Goal: Information Seeking & Learning: Learn about a topic

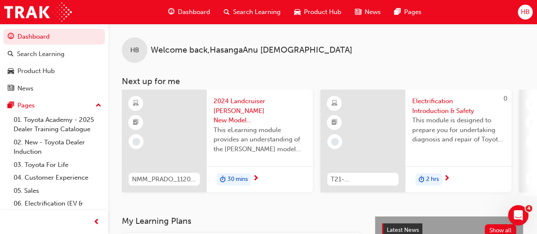
click at [241, 15] on span "Search Learning" at bounding box center [257, 12] width 48 height 10
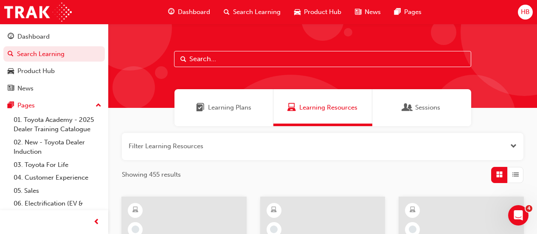
click at [207, 60] on input "text" at bounding box center [322, 59] width 297 height 16
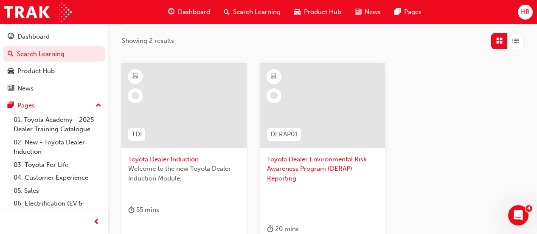
scroll to position [135, 0]
type input "toyota dealer"
click at [164, 117] on div at bounding box center [183, 104] width 125 height 85
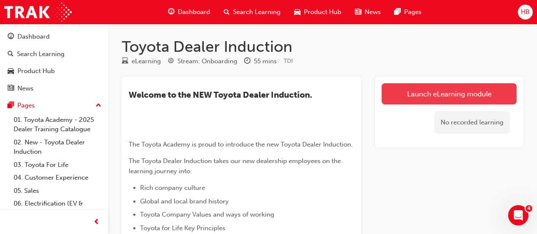
click at [405, 93] on link "Launch eLearning module" at bounding box center [449, 93] width 135 height 21
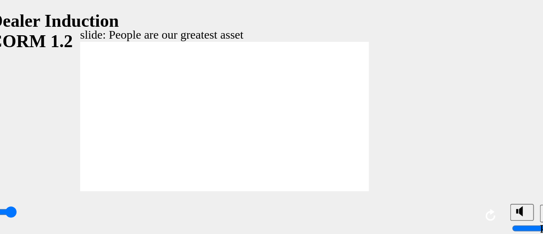
type input "7500"
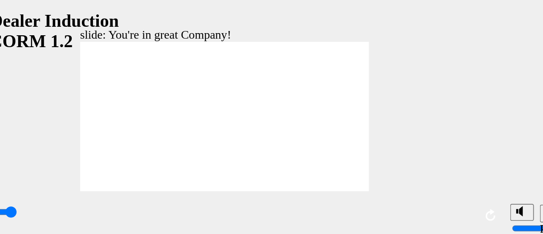
type input "156"
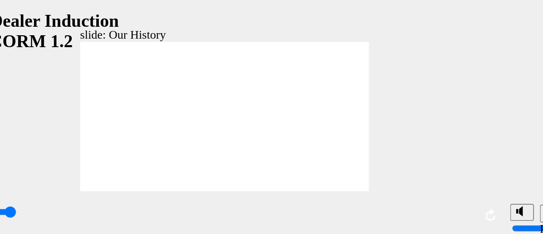
drag, startPoint x: 73, startPoint y: 92, endPoint x: 105, endPoint y: 60, distance: 45.3
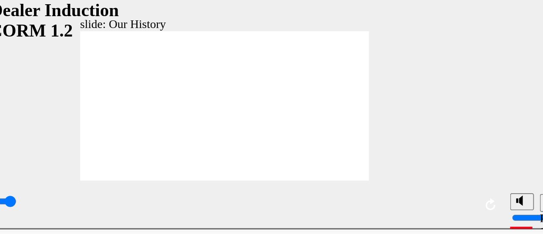
click at [230, 104] on icon "Replay (Ctrl+Alt+R)" at bounding box center [229, 103] width 7 height 7
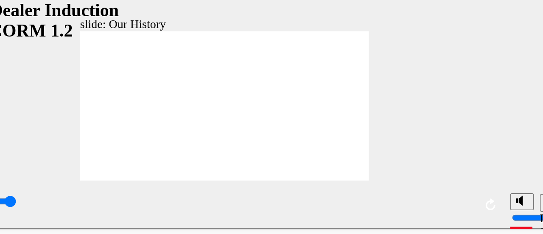
drag, startPoint x: 74, startPoint y: 71, endPoint x: 70, endPoint y: 70, distance: 4.3
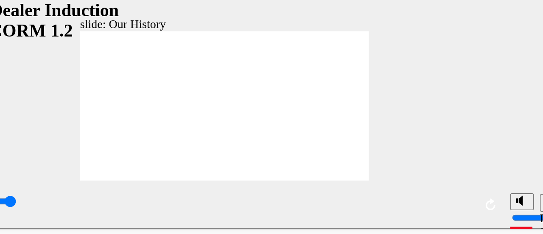
drag, startPoint x: 99, startPoint y: 18, endPoint x: 158, endPoint y: 84, distance: 88.4
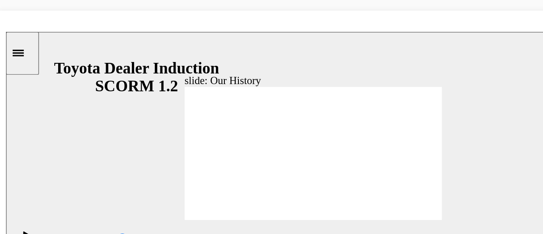
drag, startPoint x: 160, startPoint y: 128, endPoint x: 156, endPoint y: 133, distance: 6.4
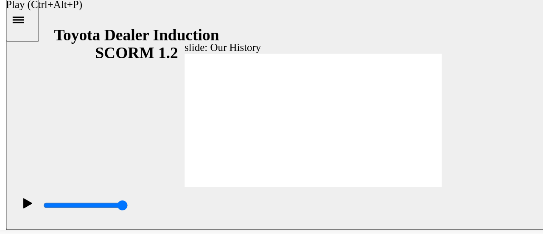
click at [17, 133] on icon "Play (Ctrl+Alt+P)" at bounding box center [20, 129] width 6 height 6
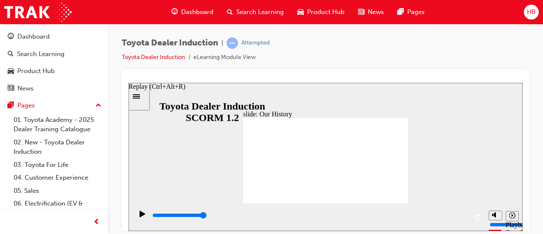
click at [483, 217] on button "Replay (Ctrl+Alt+R)" at bounding box center [478, 217] width 13 height 13
click at [477, 217] on icon "Replay (Ctrl+Alt+R)" at bounding box center [478, 216] width 7 height 7
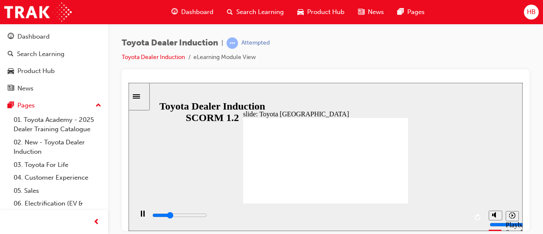
click at [442, 180] on div "slide: Our History Group 1 Freeform 3 Freeform 1 Freeform 2 Freeform 4 Rectangl…" at bounding box center [326, 156] width 394 height 148
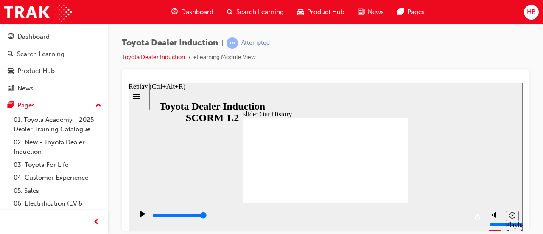
click at [474, 214] on button "Replay (Ctrl+Alt+R)" at bounding box center [478, 217] width 13 height 13
type input "8300"
click at [184, 55] on link "Toyota Dealer Induction" at bounding box center [153, 56] width 63 height 7
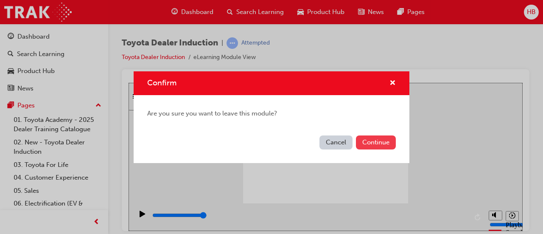
click at [369, 141] on button "Continue" at bounding box center [376, 142] width 40 height 14
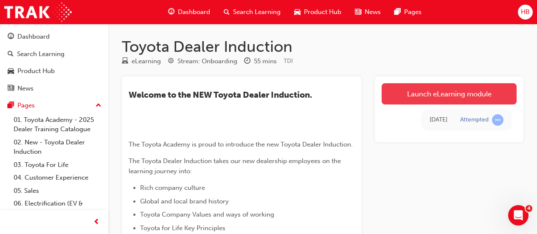
click at [420, 97] on link "Launch eLearning module" at bounding box center [449, 93] width 135 height 21
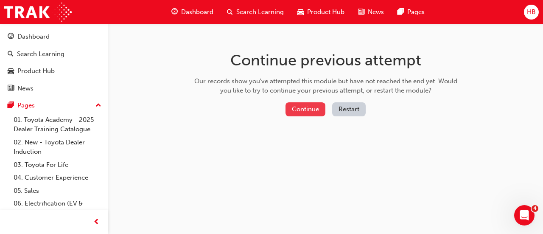
click at [306, 106] on button "Continue" at bounding box center [306, 109] width 40 height 14
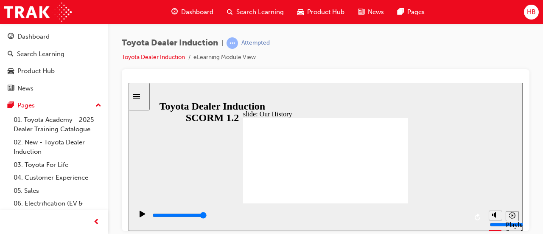
click at [451, 135] on div "slide: Our History Group 1 Freeform 3 Freeform 1 Freeform 2 Freeform 4 Rectangl…" at bounding box center [326, 156] width 394 height 148
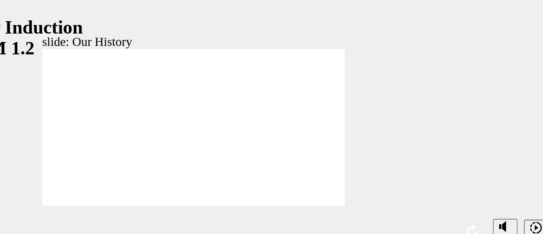
drag, startPoint x: 22, startPoint y: 50, endPoint x: -24, endPoint y: 53, distance: 45.6
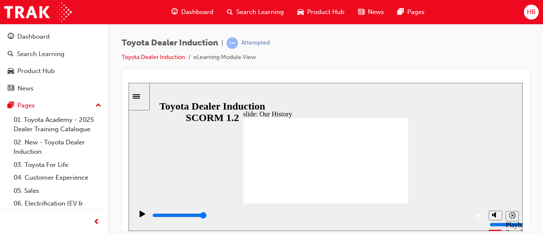
click at [140, 95] on icon "Sidebar Toggle" at bounding box center [136, 96] width 7 height 4
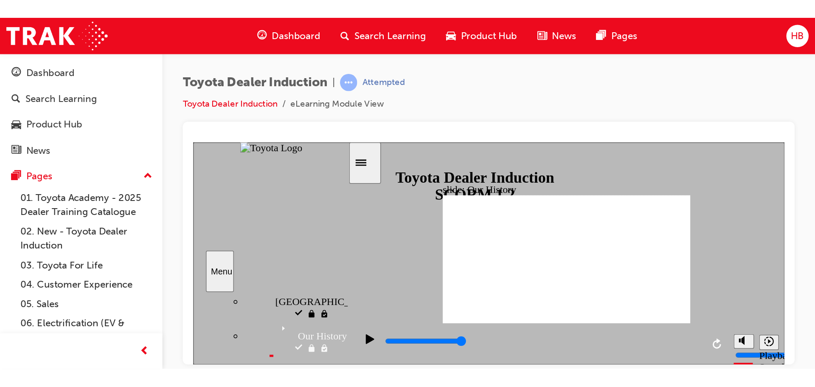
scroll to position [255, 0]
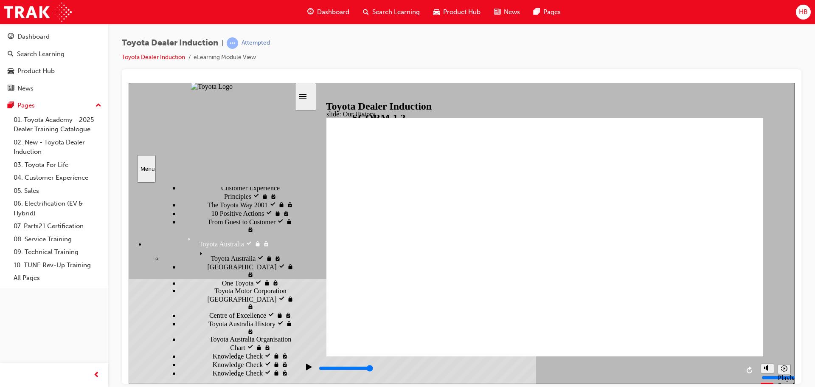
click at [150, 174] on button "Menu" at bounding box center [146, 168] width 19 height 28
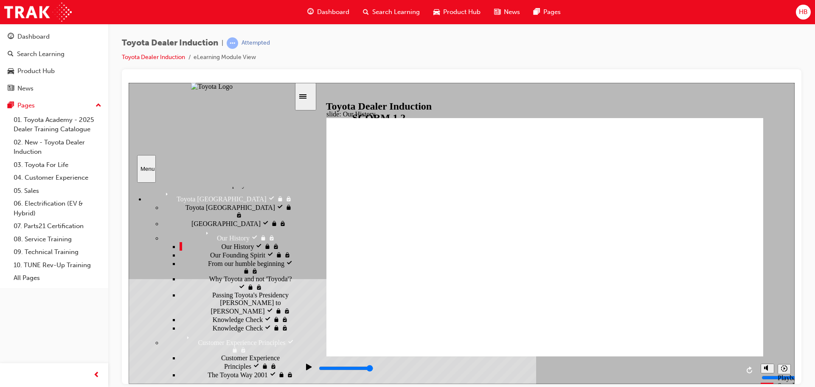
scroll to position [0, 0]
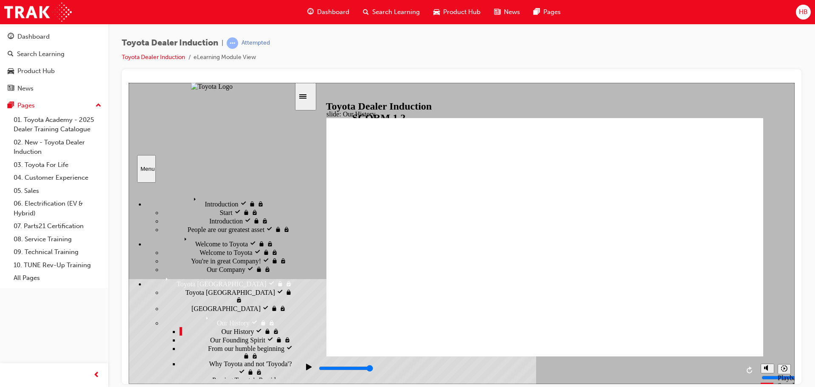
click at [173, 233] on span "Toyota [GEOGRAPHIC_DATA]" at bounding box center [207, 277] width 90 height 8
click at [171, 233] on div "Toyota [GEOGRAPHIC_DATA] Toyota Japan" at bounding box center [220, 280] width 149 height 14
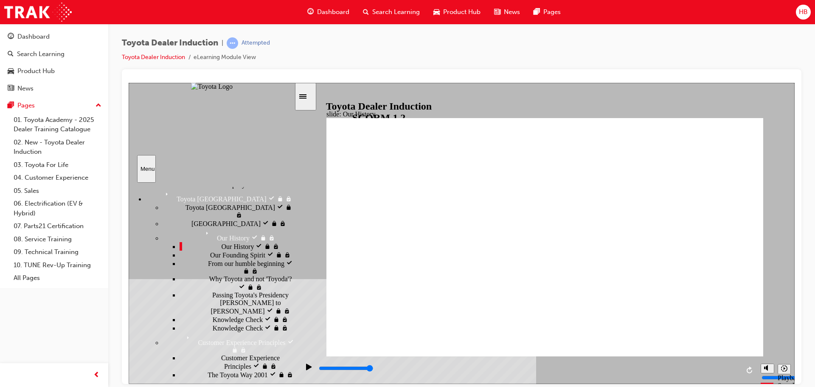
click at [188, 233] on div "Our Founding Spirit Our Founding Spirit" at bounding box center [237, 254] width 115 height 8
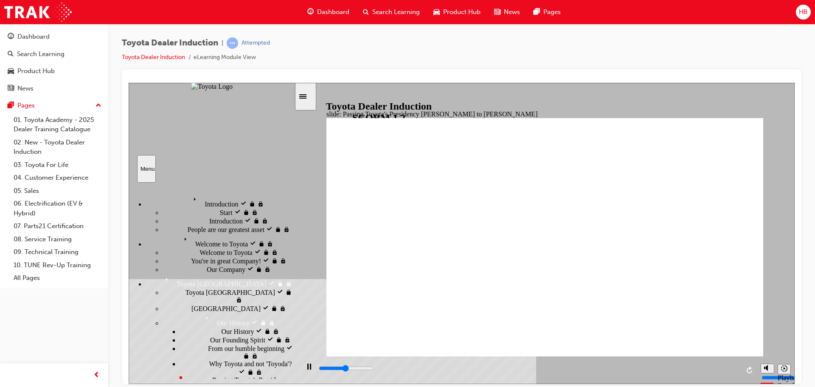
scroll to position [127, 0]
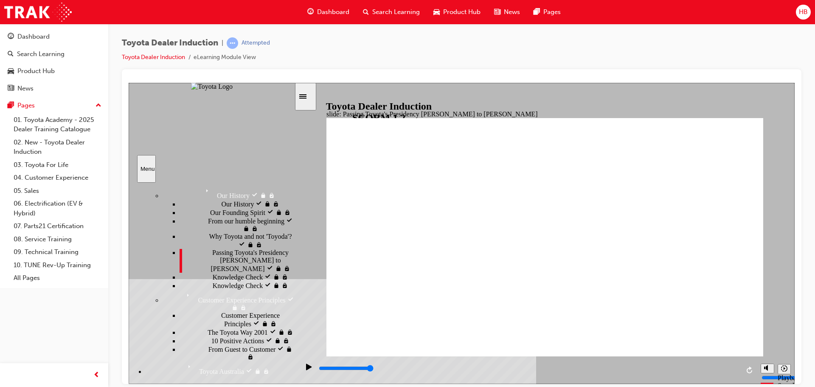
click at [213, 233] on span "Knowledge Check" at bounding box center [238, 276] width 51 height 8
type input "5000"
radio input "true"
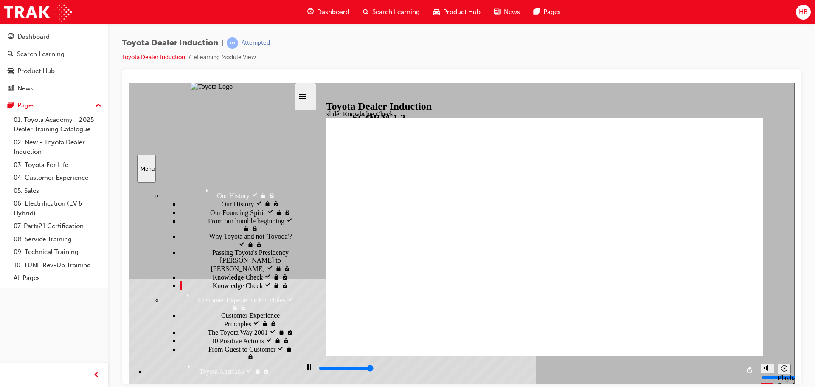
type input "5000"
radio input "true"
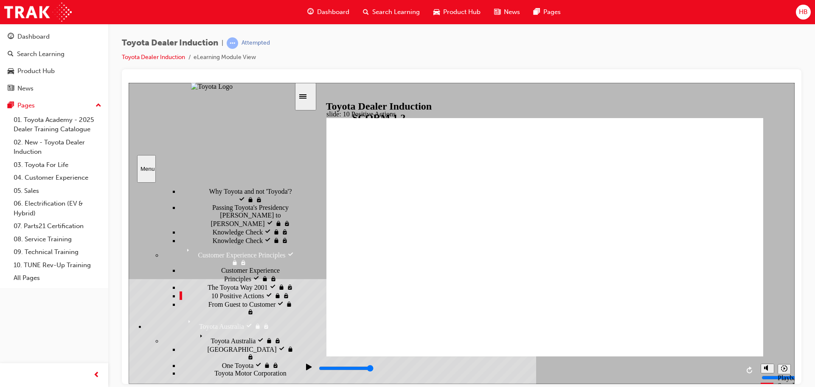
scroll to position [130, 0]
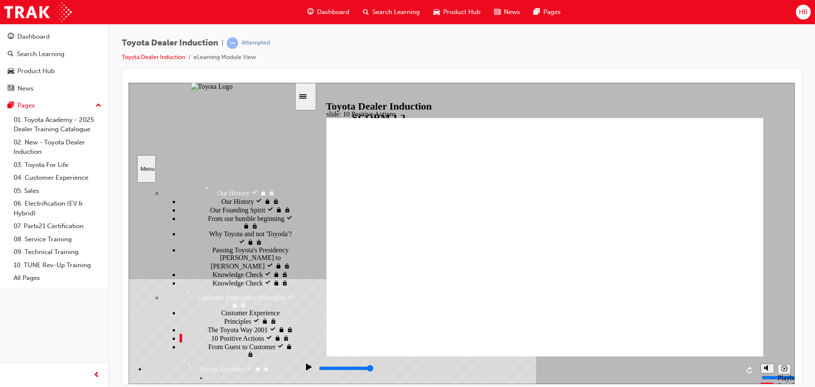
click at [234, 233] on div "From Guest to Customer From Guest to Customer" at bounding box center [237, 350] width 115 height 16
click at [212, 233] on div "Toyota Australia Toyota [GEOGRAPHIC_DATA]" at bounding box center [220, 365] width 149 height 14
click at [185, 233] on div "Toyota Australia Toyota [GEOGRAPHIC_DATA]" at bounding box center [220, 365] width 149 height 14
click at [196, 233] on span "Toyota Australia" at bounding box center [218, 376] width 45 height 8
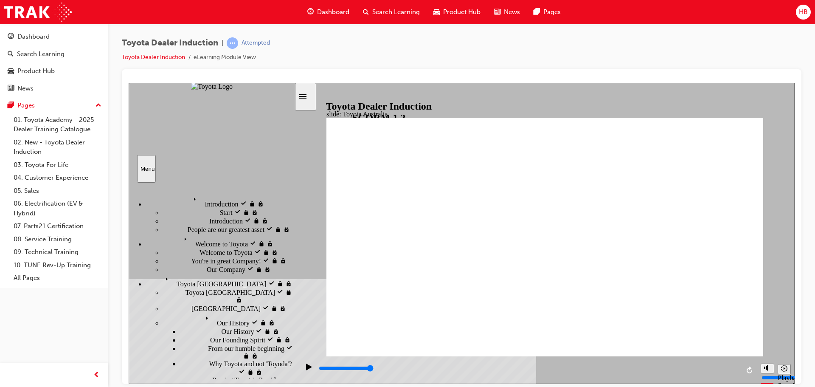
scroll to position [42, 0]
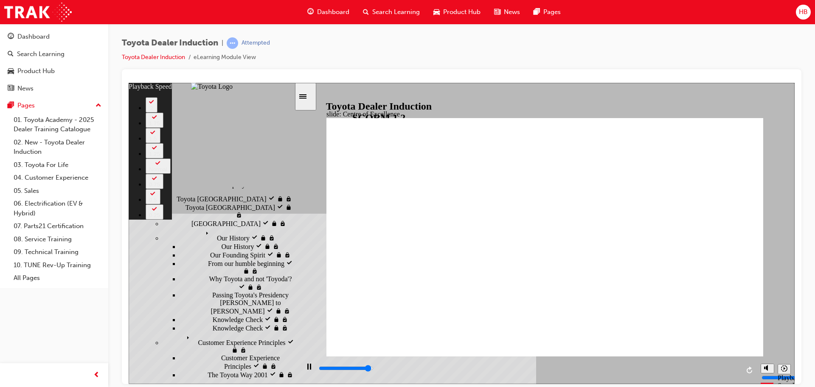
type input "14600"
type input "0"
type input "14800"
type input "0"
type input "15100"
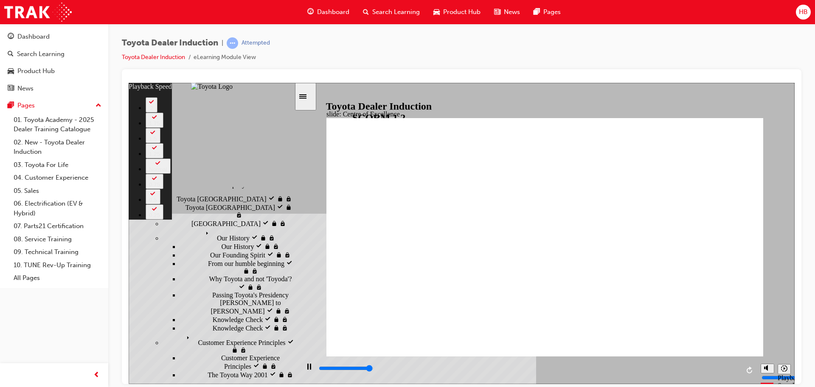
type input "1"
type input "15300"
type input "248"
drag, startPoint x: 721, startPoint y: 325, endPoint x: 726, endPoint y: 334, distance: 10.8
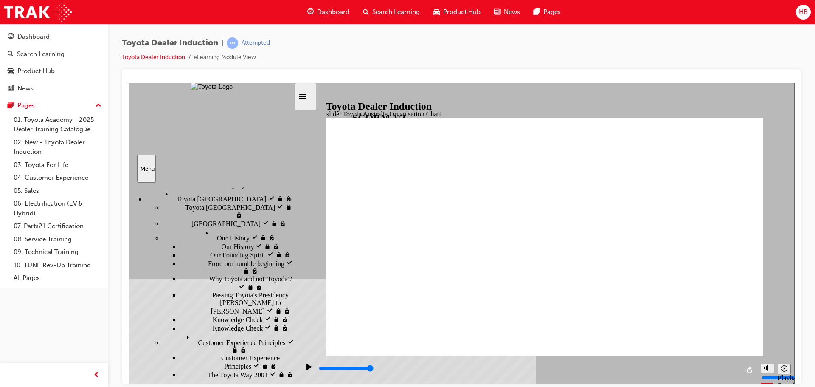
type input "5000"
radio input "true"
type input "5000"
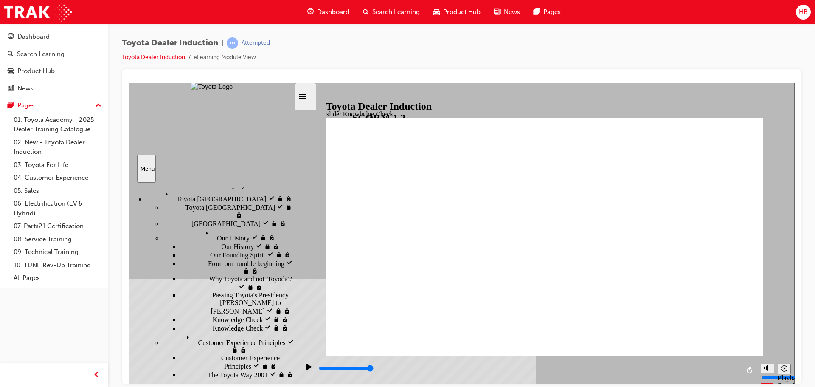
radio input "true"
type input "5000"
radio input "true"
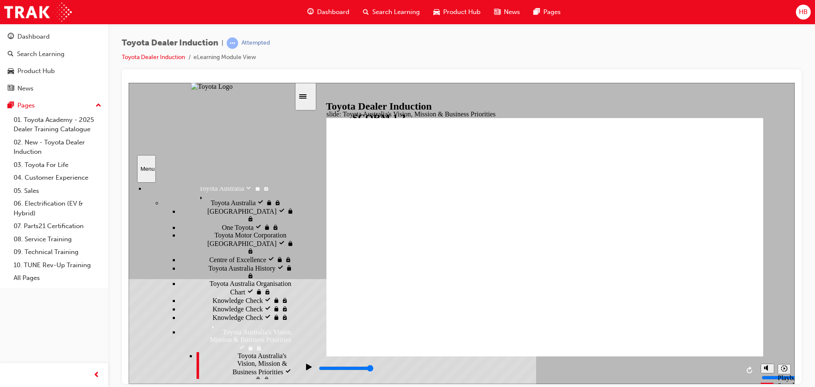
scroll to position [98, 0]
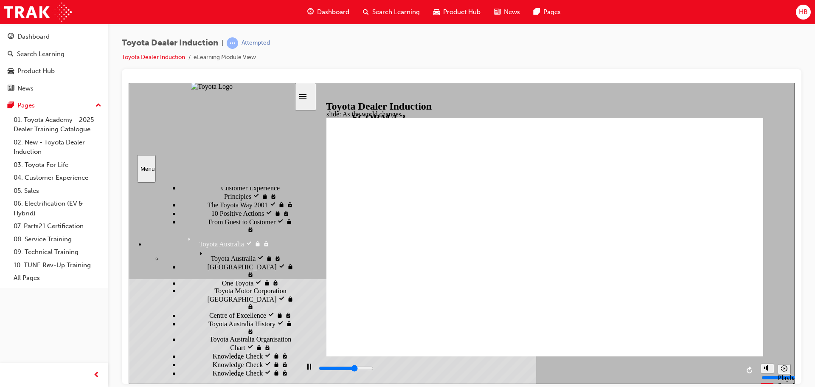
scroll to position [467, 0]
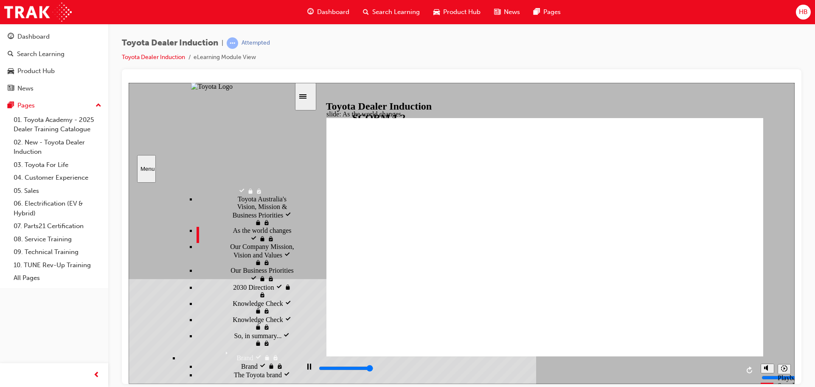
type input "9200"
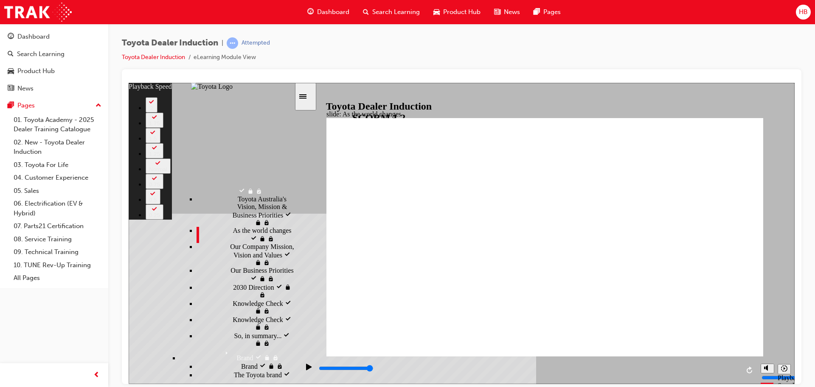
type input "128"
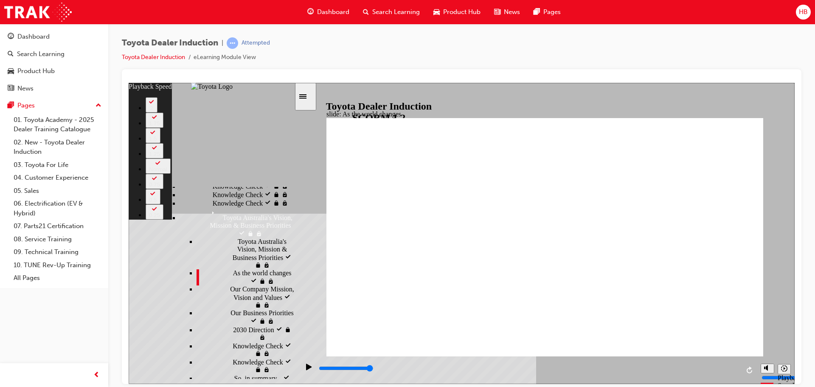
scroll to position [297, 0]
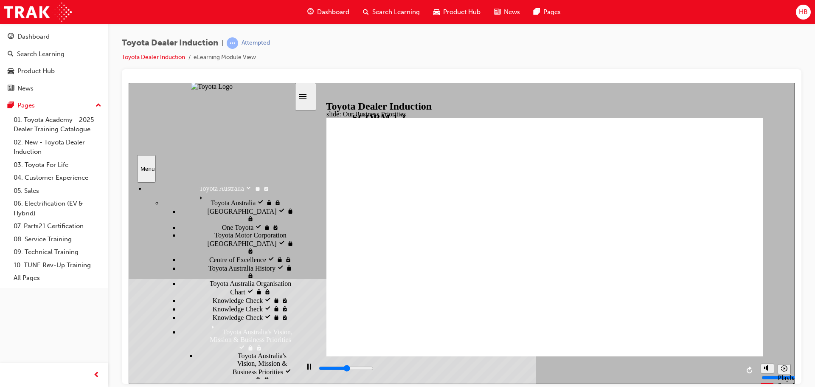
scroll to position [395, 0]
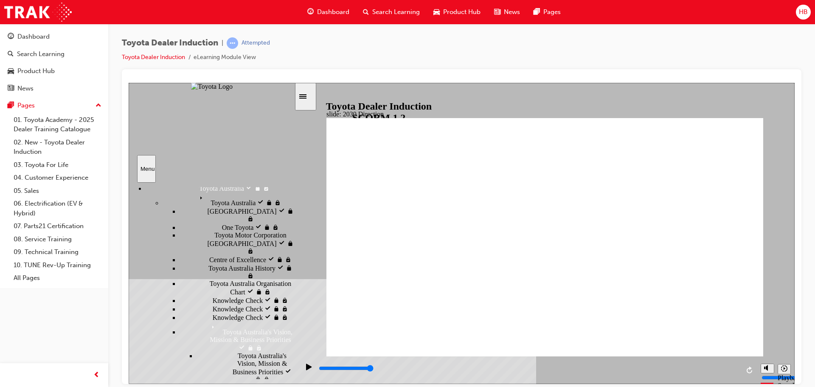
type input "5000"
type input "g"
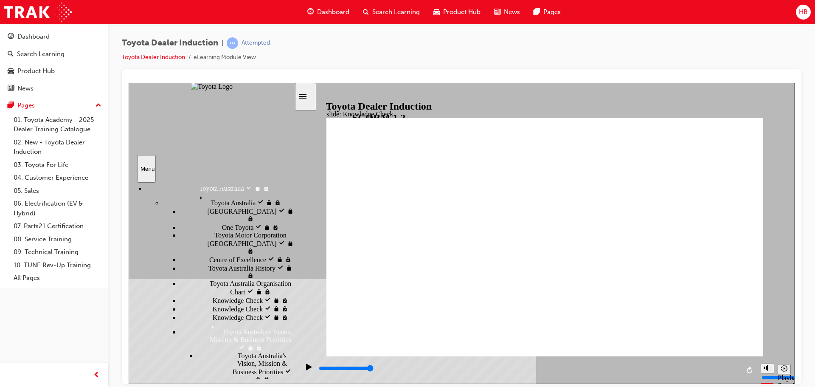
type input "go"
type input "goo"
type input "good"
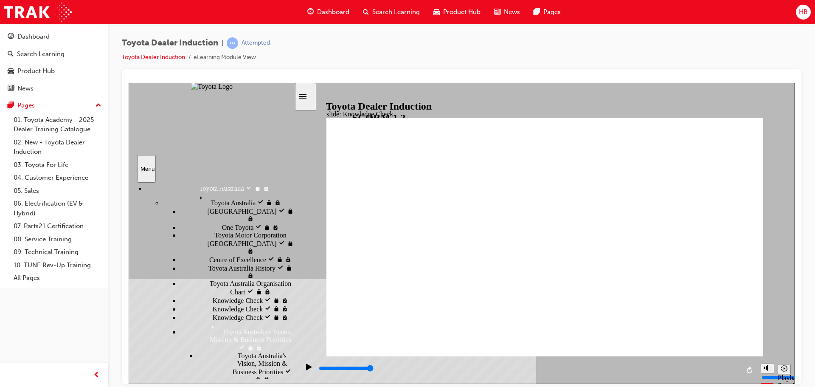
type input "good"
drag, startPoint x: 577, startPoint y: 289, endPoint x: 575, endPoint y: 283, distance: 5.9
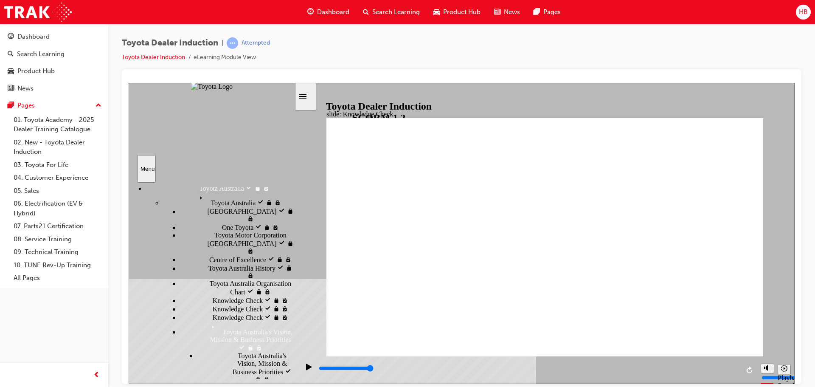
type input "good"
type input "5000"
type input "p"
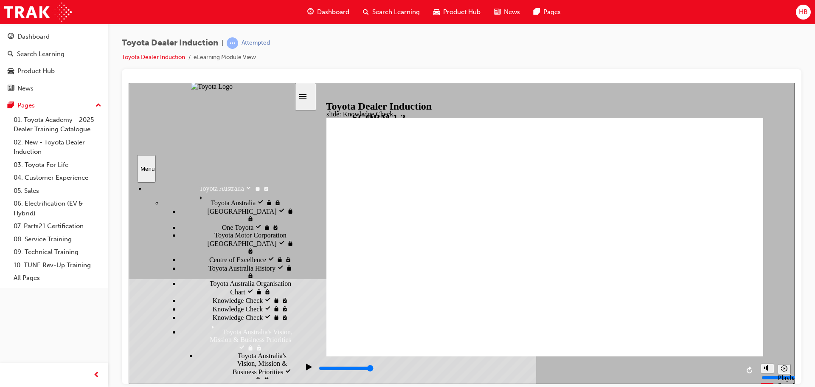
type input "pe"
type input "peo"
type input "peop"
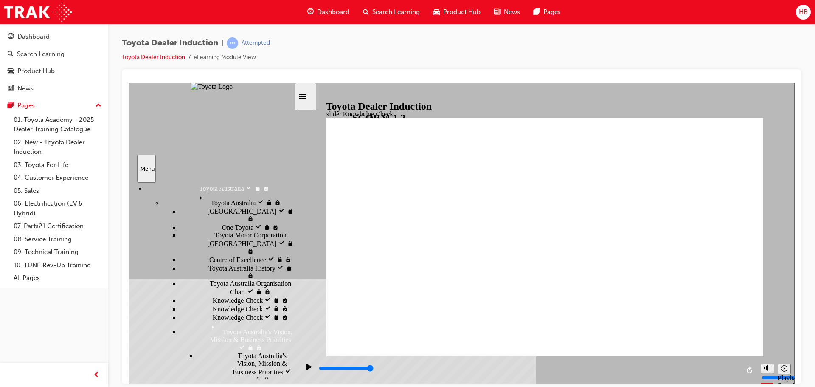
type input "peop"
type input "peopl"
type input "people"
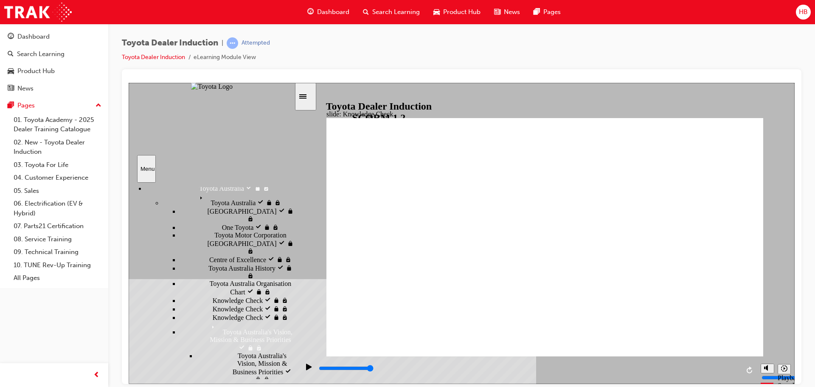
type input "people"
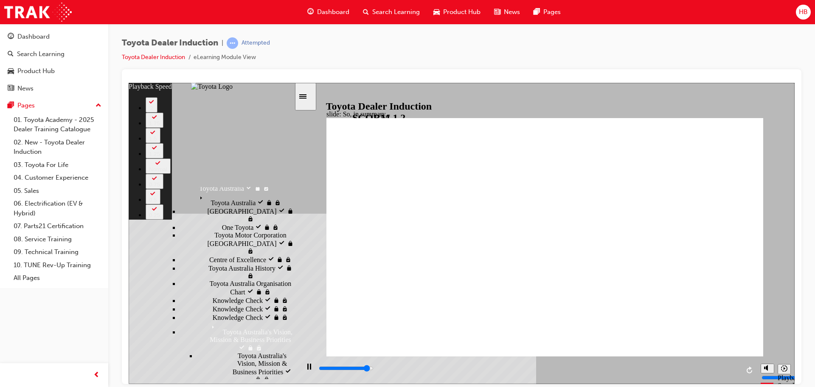
type input "6100"
type input "0"
type input "6400"
type input "0"
type input "6500"
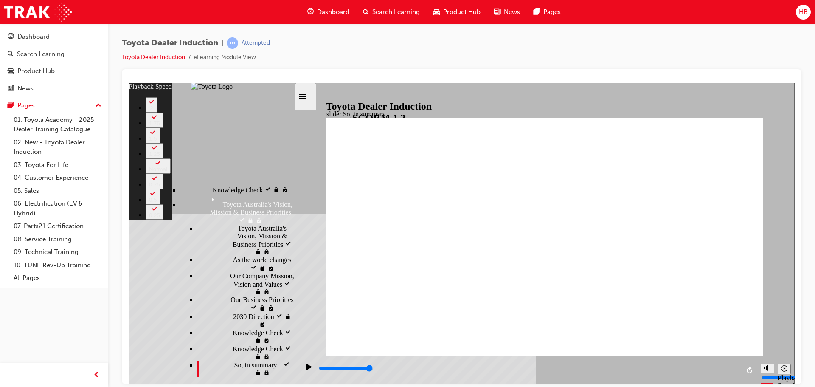
scroll to position [395, 0]
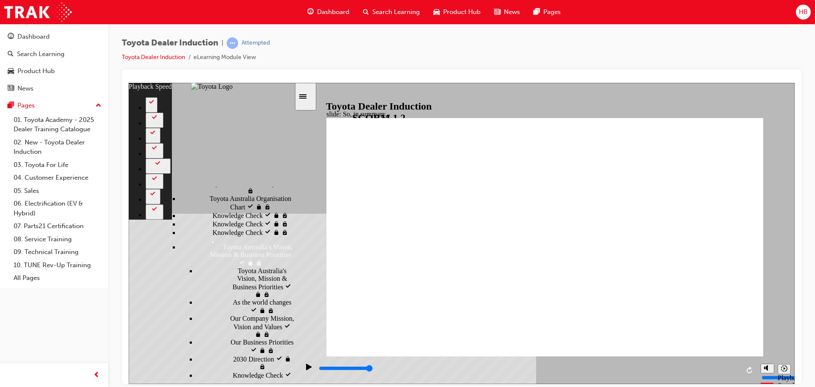
type input "128"
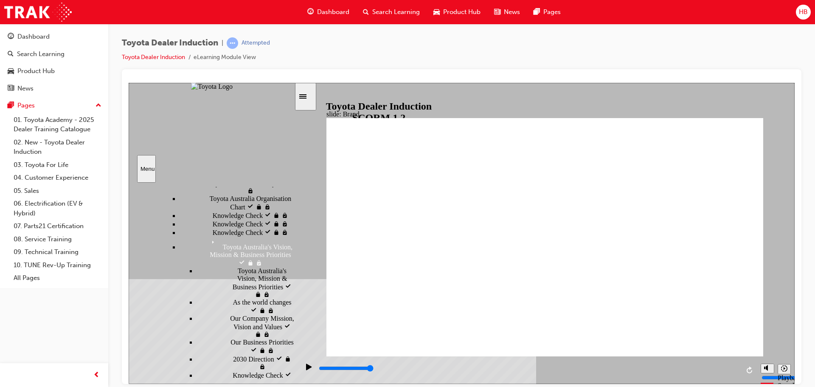
drag, startPoint x: 720, startPoint y: 133, endPoint x: 722, endPoint y: 123, distance: 10.3
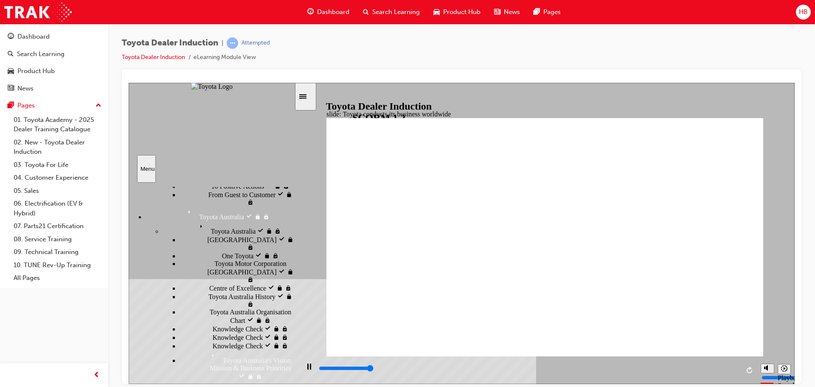
scroll to position [324, 0]
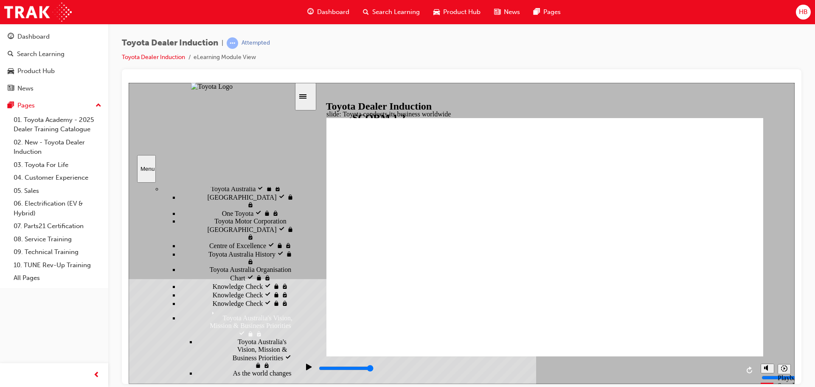
type input "8400"
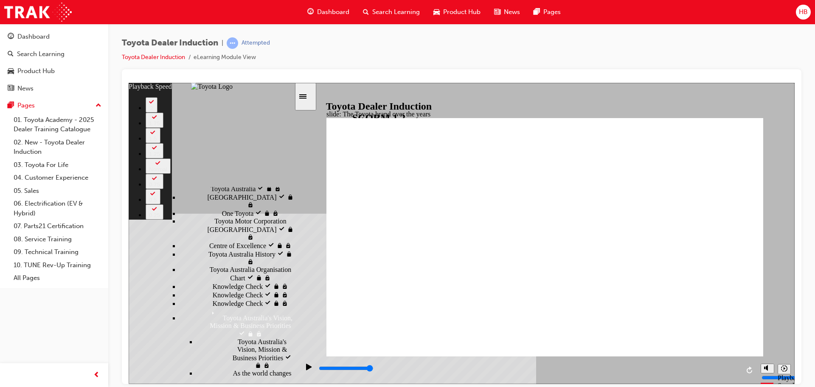
type input "3"
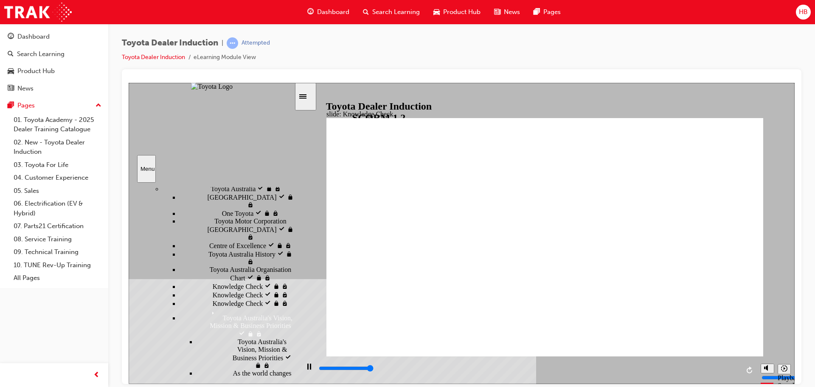
type input "5000"
radio input "true"
type input "2800"
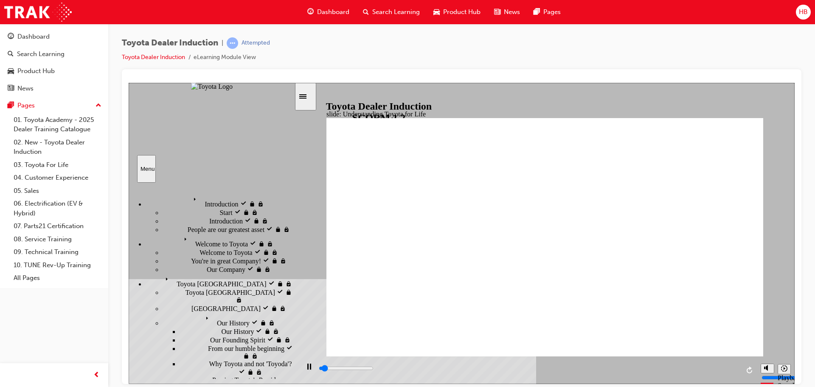
scroll to position [324, 0]
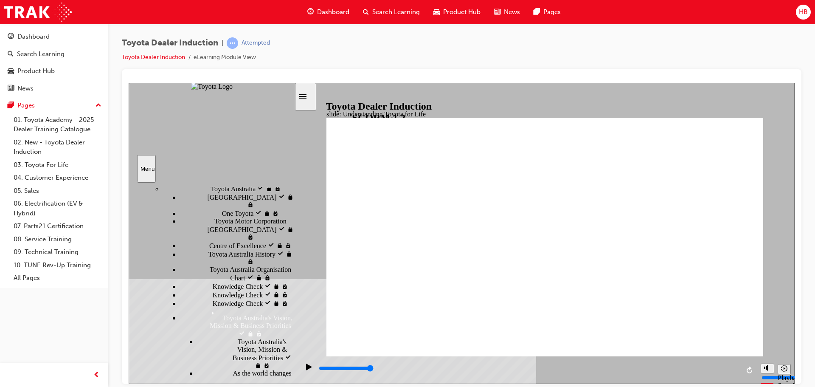
drag, startPoint x: 726, startPoint y: 325, endPoint x: 726, endPoint y: 330, distance: 4.7
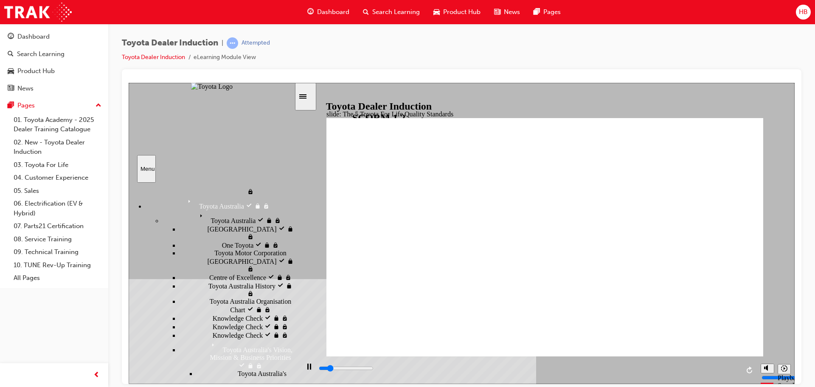
scroll to position [123, 0]
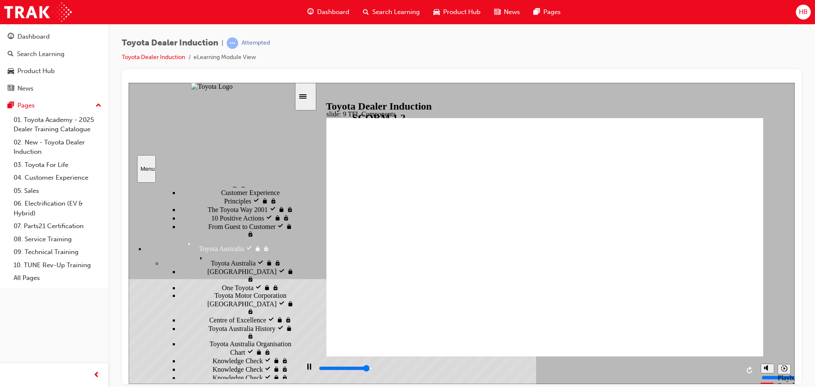
scroll to position [335, 0]
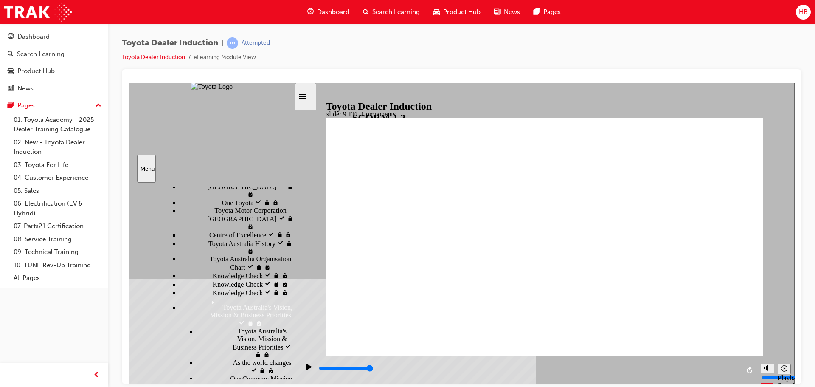
click at [483, 371] on div "playback controls" at bounding box center [528, 367] width 421 height 9
click at [373, 369] on input "slide progress" at bounding box center [346, 367] width 55 height 7
drag, startPoint x: 654, startPoint y: 371, endPoint x: 667, endPoint y: 372, distance: 13.2
click at [654, 371] on div "playback controls" at bounding box center [528, 367] width 421 height 9
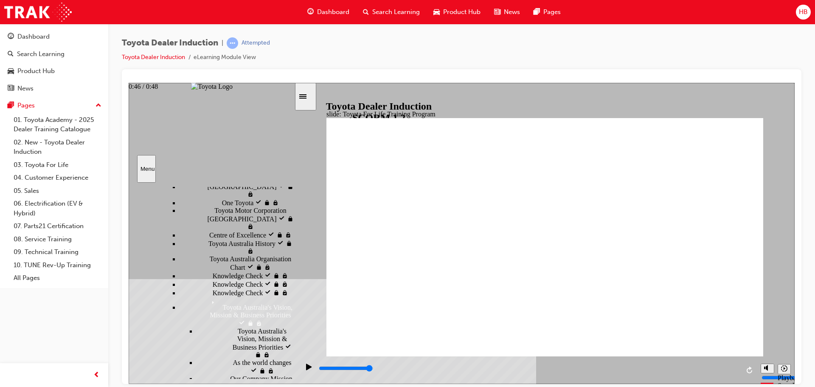
click at [373, 370] on input "slide progress" at bounding box center [346, 367] width 55 height 7
click at [363, 368] on div "playback controls" at bounding box center [528, 367] width 421 height 9
drag, startPoint x: 448, startPoint y: 368, endPoint x: 486, endPoint y: 367, distance: 38.2
click at [373, 368] on input "slide progress" at bounding box center [346, 367] width 55 height 7
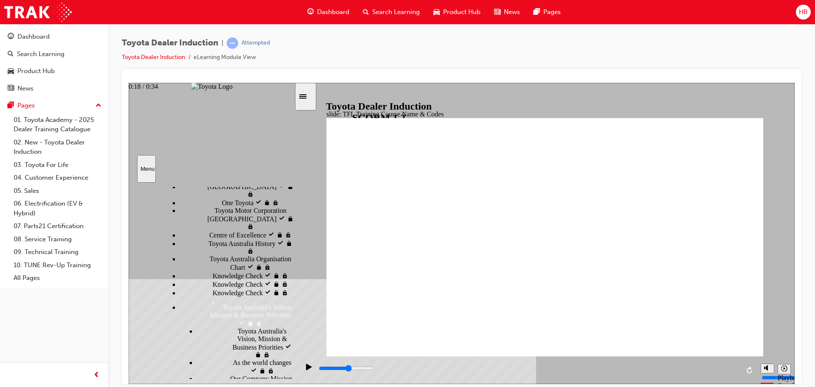
click at [550, 368] on div "playback controls" at bounding box center [528, 367] width 421 height 9
click at [642, 373] on div "playback controls" at bounding box center [528, 367] width 421 height 9
click at [701, 373] on div "playback controls" at bounding box center [528, 367] width 421 height 9
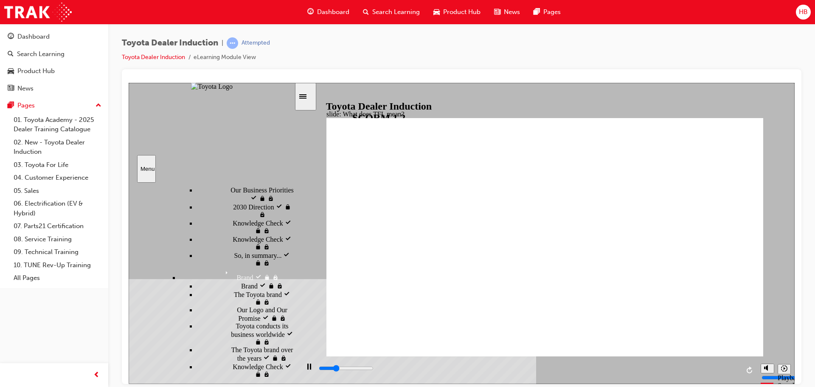
scroll to position [462, 0]
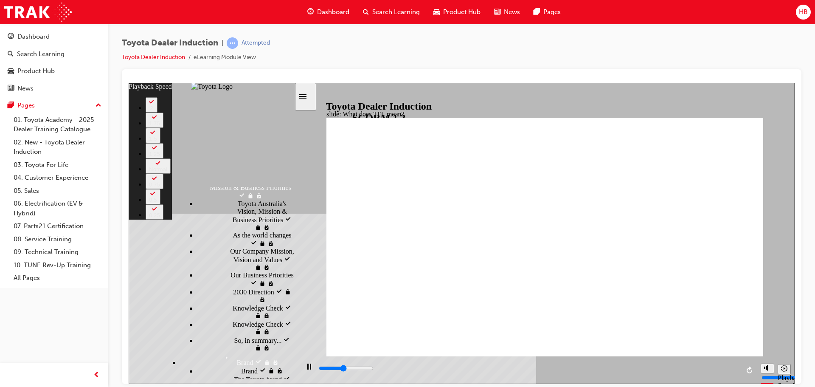
type input "4800"
type input "0"
type input "5000"
type input "0"
type input "5300"
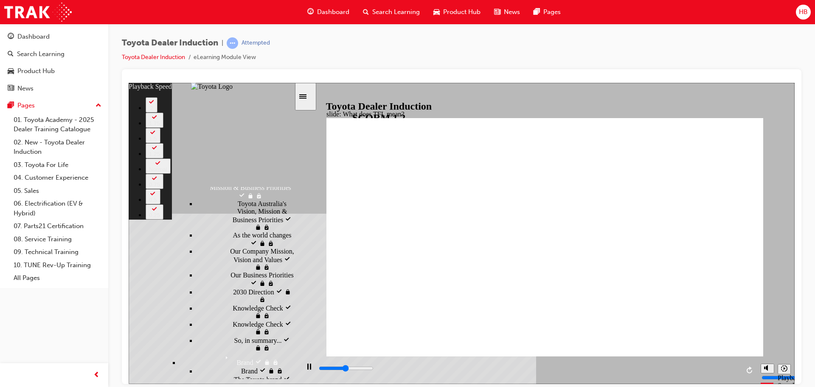
type input "1"
type input "5500"
type input "1"
type input "5800"
type input "1"
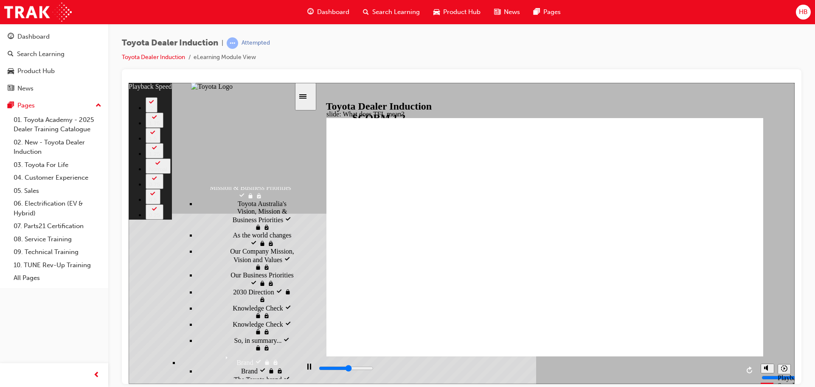
type input "6100"
type input "1"
type input "6300"
type input "2"
type input "6600"
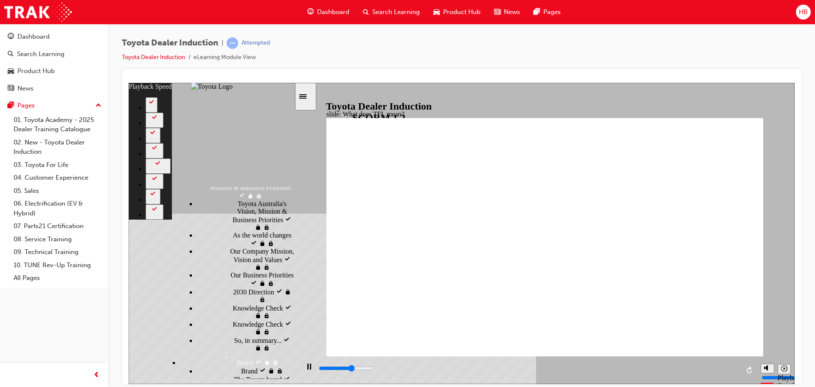
type input "2"
type input "6900"
type input "2"
type input "7100"
type input "2"
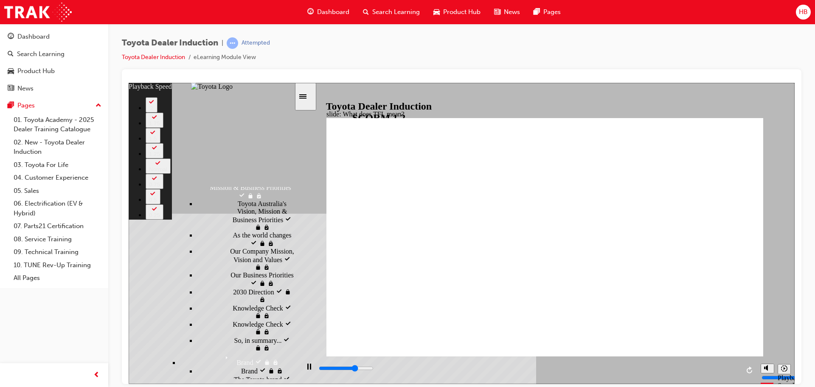
type input "7400"
type input "3"
type input "7600"
type input "3"
type input "7600"
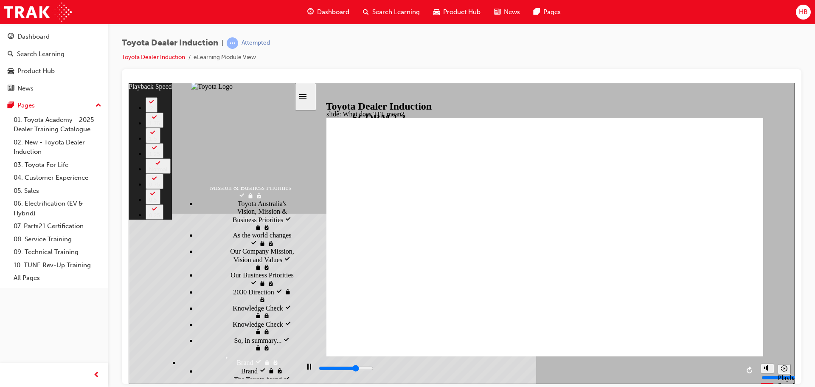
type input "3"
type input "7900"
type input "3"
type input "8200"
type input "3"
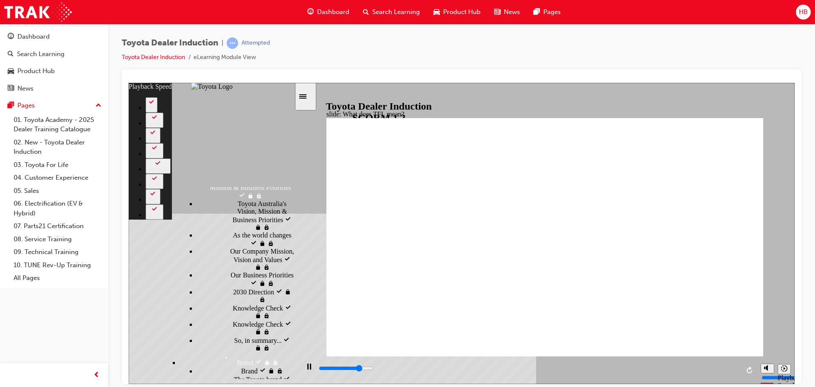
type input "8500"
type input "4"
type input "8700"
type input "4"
type input "9000"
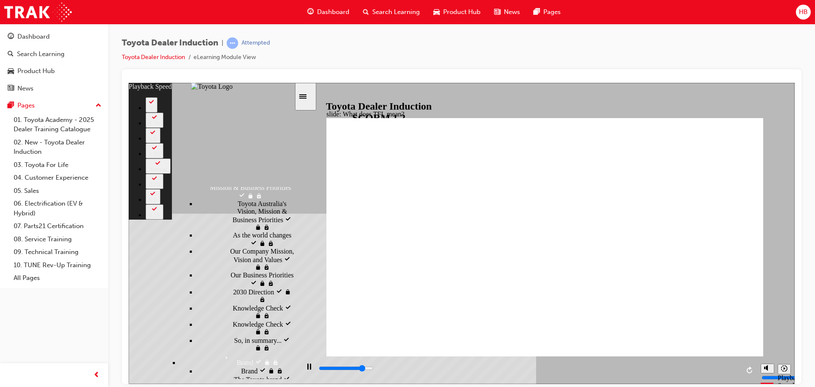
type input "4"
type input "9300"
type input "5"
type input "9500"
type input "5"
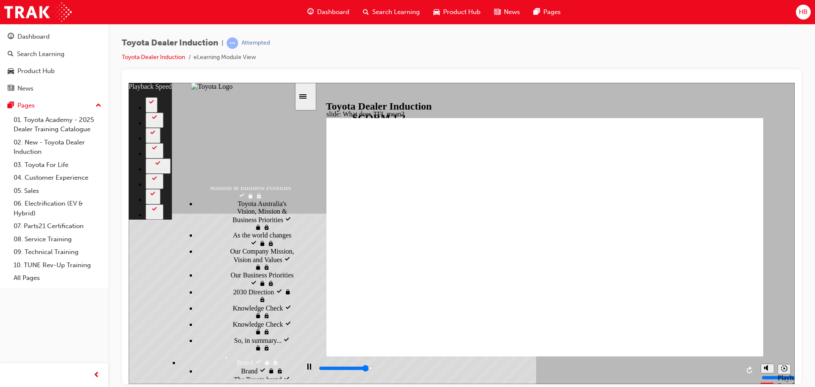
type input "9800"
type input "5"
type input "10100"
type input "5"
type input "10300"
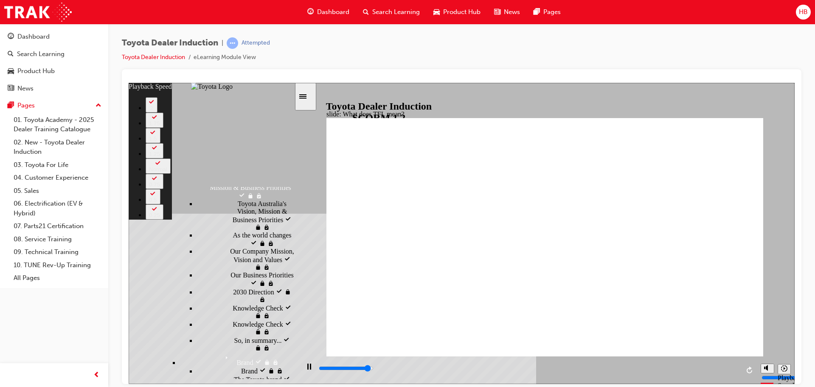
type input "6"
type input "10600"
type input "6"
type input "10800"
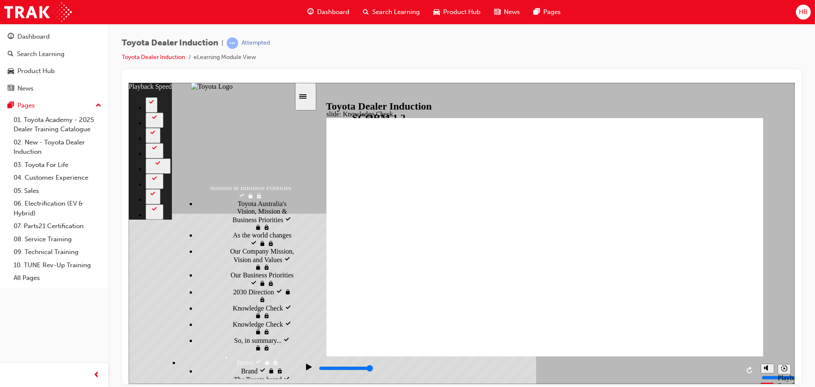
type input "37"
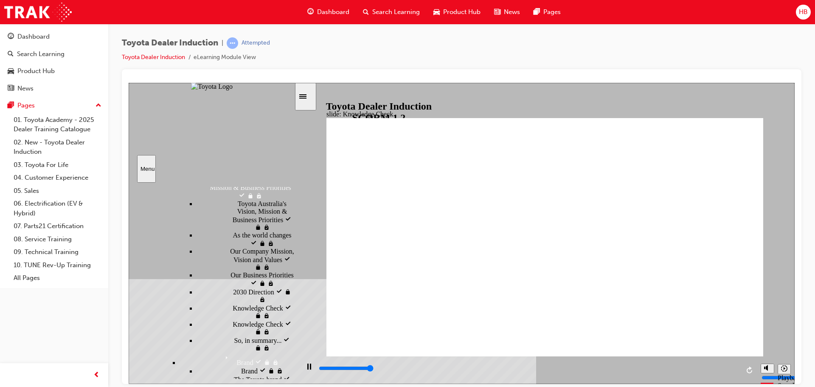
type input "5000"
radio input "true"
drag, startPoint x: 716, startPoint y: 116, endPoint x: 716, endPoint y: 123, distance: 6.4
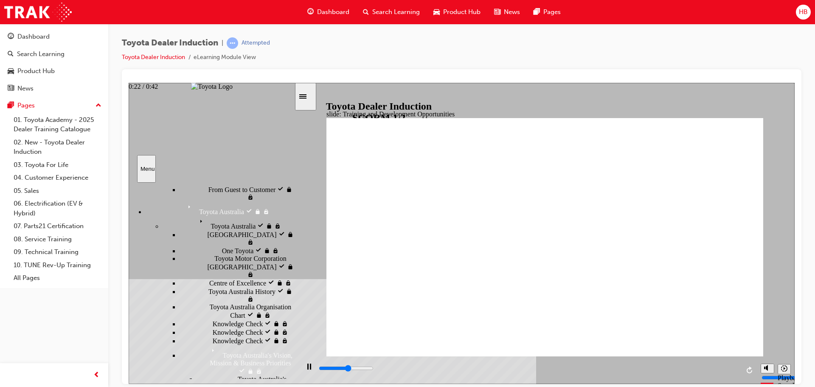
click at [546, 367] on div "playback controls" at bounding box center [528, 367] width 421 height 9
click at [612, 373] on div "playback controls" at bounding box center [528, 367] width 421 height 9
drag, startPoint x: 669, startPoint y: 373, endPoint x: 690, endPoint y: 375, distance: 20.5
click at [670, 373] on div "playback controls" at bounding box center [528, 367] width 421 height 9
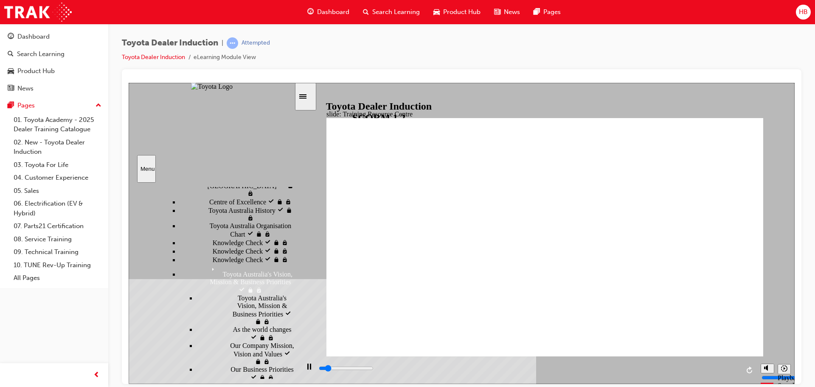
scroll to position [372, 0]
drag, startPoint x: 291, startPoint y: 315, endPoint x: 296, endPoint y: 352, distance: 37.3
click at [295, 354] on div "slide: Training Resource Centre Training Resource Centre (TRC) How to Log In Yo…" at bounding box center [462, 232] width 666 height 301
click at [514, 362] on div "playback controls" at bounding box center [527, 370] width 457 height 28
click at [664, 366] on div "playback controls" at bounding box center [528, 367] width 421 height 9
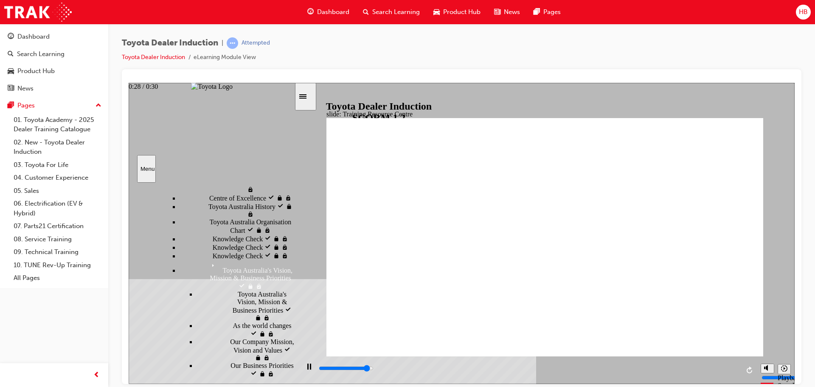
click at [711, 366] on div "playback controls" at bounding box center [528, 367] width 421 height 9
click at [373, 369] on input "slide progress" at bounding box center [346, 367] width 55 height 7
type input "5000"
radio input "true"
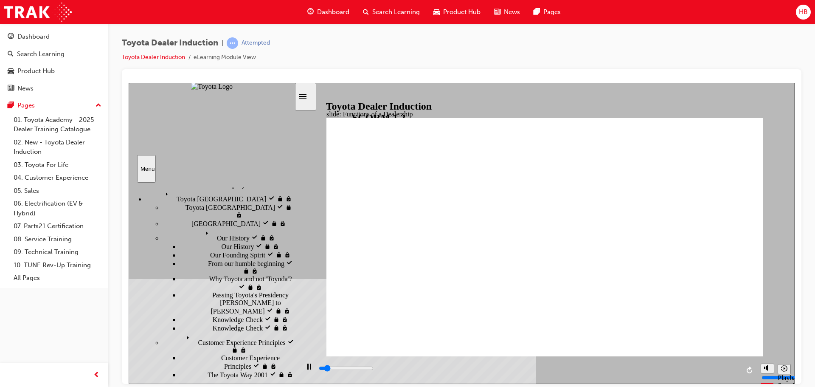
scroll to position [127, 0]
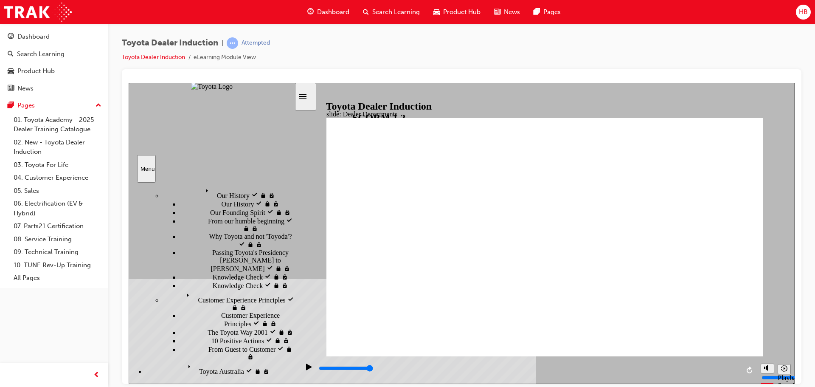
click at [421, 367] on div "playback controls" at bounding box center [528, 367] width 421 height 9
click at [522, 373] on div "playback controls" at bounding box center [528, 367] width 421 height 9
click at [594, 381] on div "playback controls" at bounding box center [527, 370] width 457 height 28
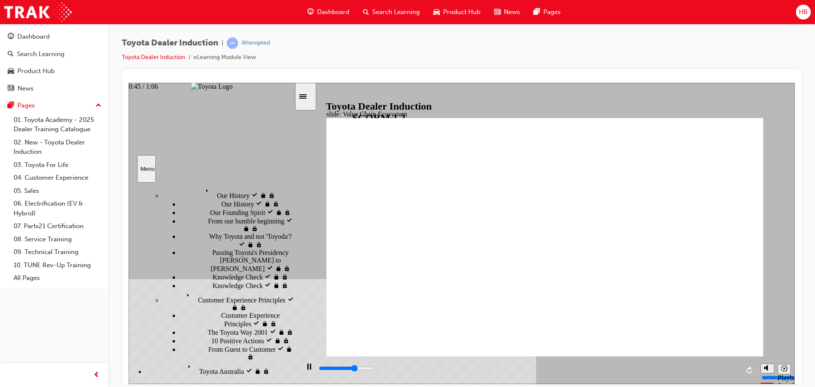
click at [373, 368] on input "slide progress" at bounding box center [346, 367] width 55 height 7
click at [373, 369] on input "slide progress" at bounding box center [346, 367] width 55 height 7
click at [373, 368] on input "slide progress" at bounding box center [346, 367] width 55 height 7
click at [373, 369] on input "slide progress" at bounding box center [346, 367] width 55 height 7
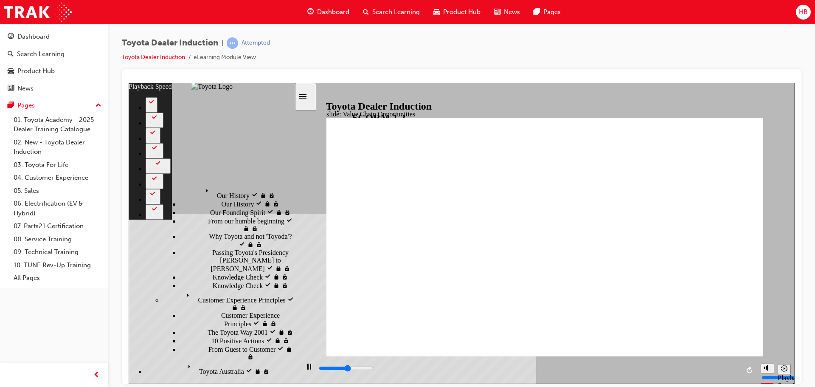
type input "6000"
type input "0"
type input "6200"
type input "1"
type input "6500"
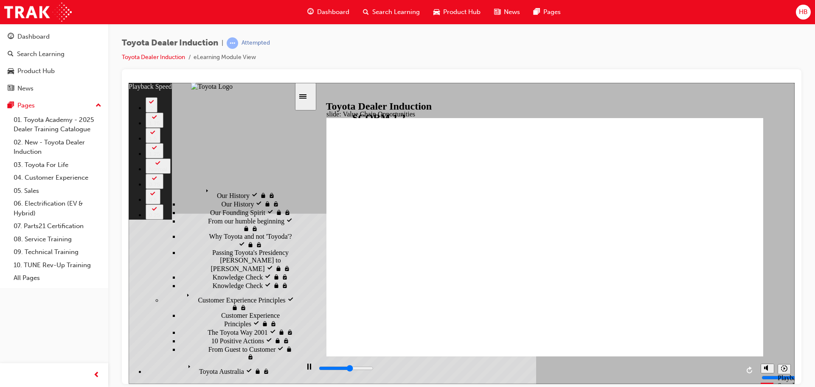
type input "1"
type input "6800"
type input "1"
type input "7000"
type input "1"
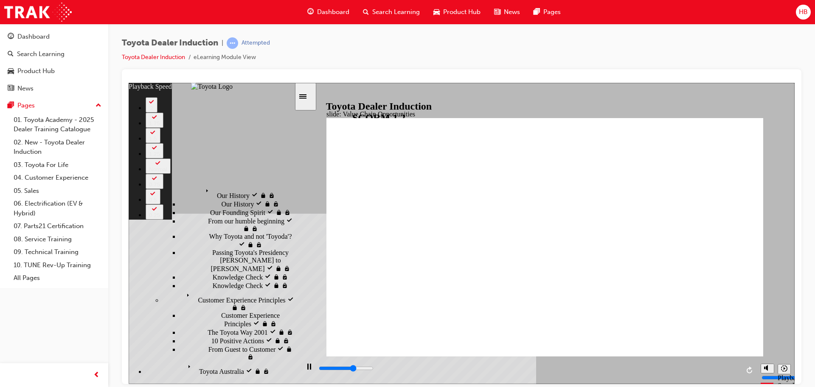
type input "7300"
type input "2"
type input "7600"
type input "2"
type input "7700"
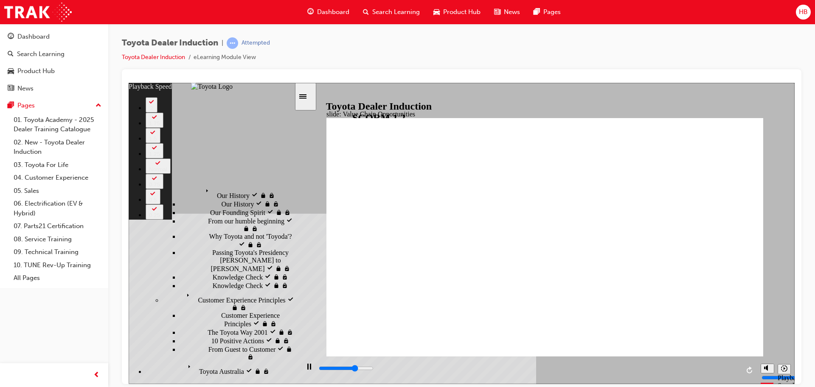
type input "2"
type input "7800"
type input "2"
type input "8000"
type input "2"
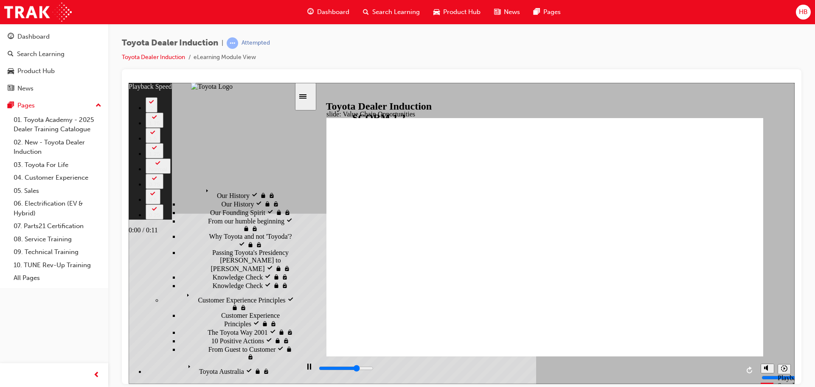
type input "8100"
type input "2"
type input "8400"
type input "3"
type input "8600"
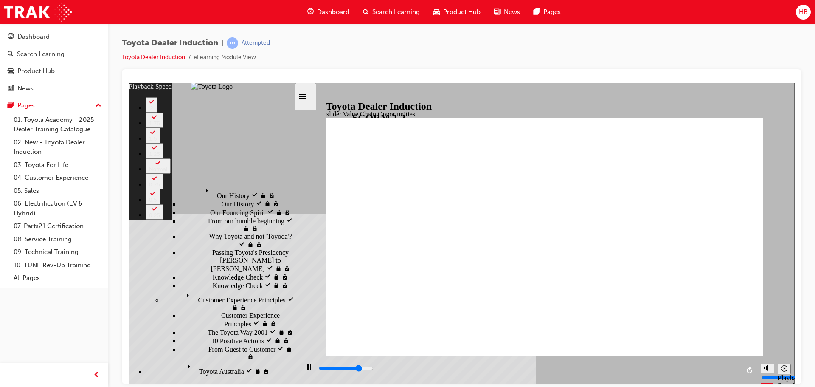
type input "3"
type input "8900"
type input "3"
type input "9200"
type input "3"
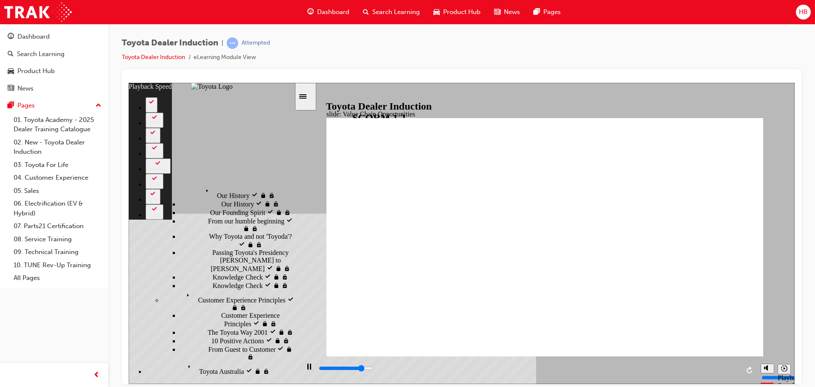
type input "9200"
type input "5"
type input "9300"
type input "5"
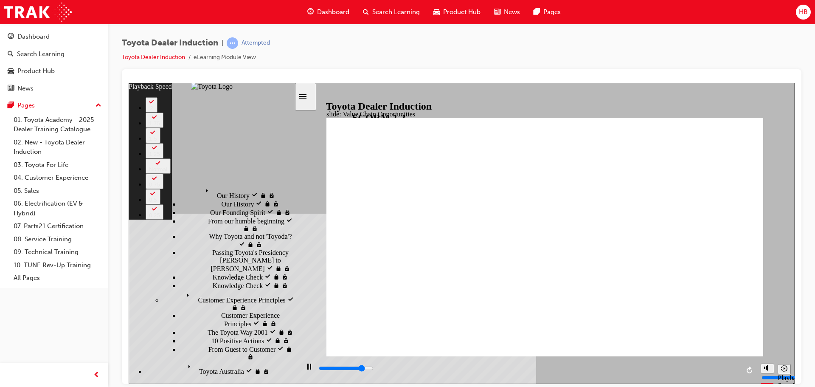
type input "9300"
type input "5"
type input "9600"
type input "5"
type input "9900"
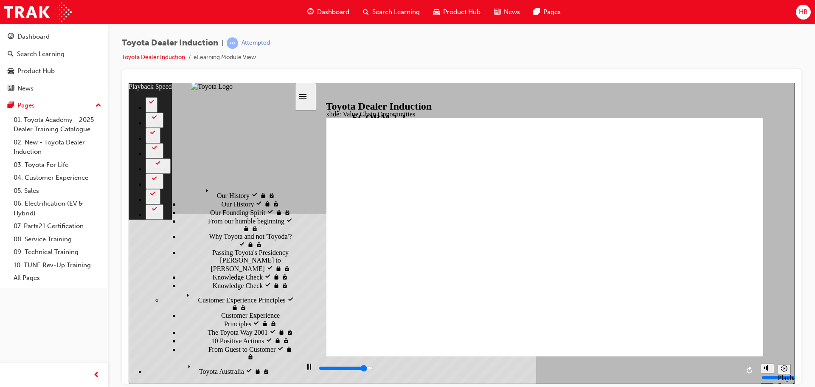
type input "5"
type input "9900"
type input "5"
type input "10000"
type input "10"
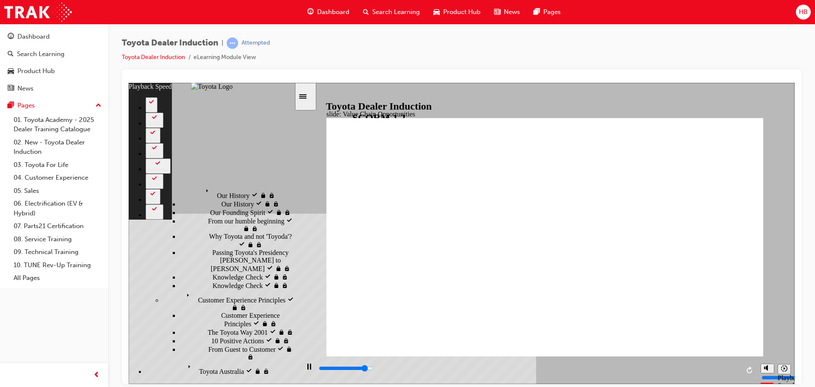
type input "10000"
type input "10"
type input "10100"
type input "10"
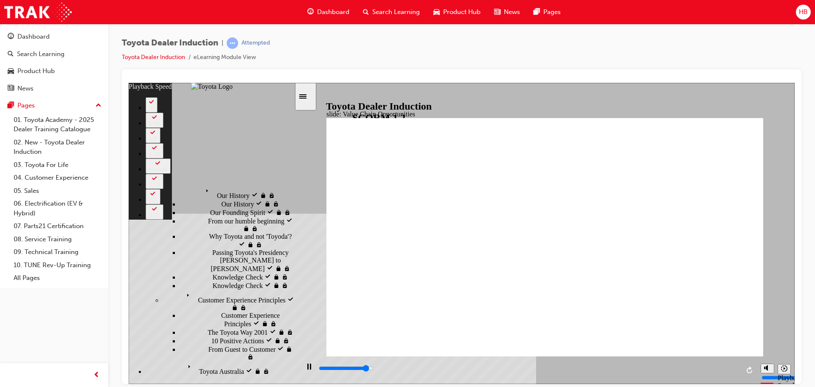
type input "10300"
type input "10"
type input "10600"
type input "10"
type input "10900"
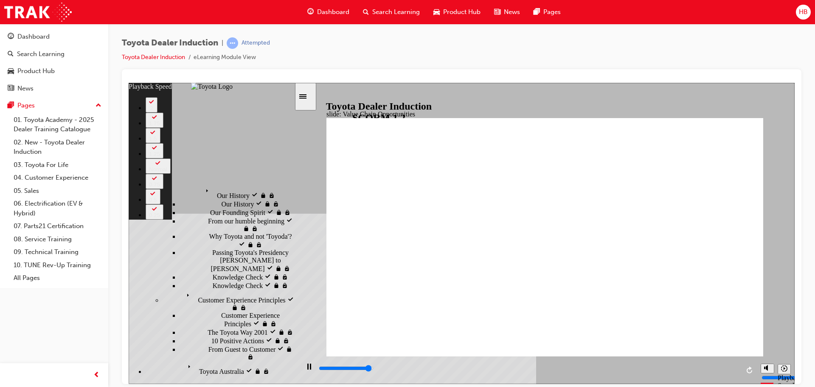
type input "11"
type input "11100"
type input "11"
type input "11300"
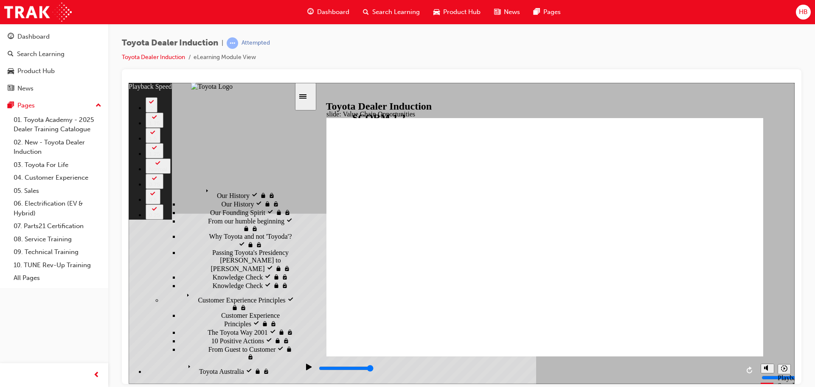
drag, startPoint x: 740, startPoint y: 125, endPoint x: 672, endPoint y: 110, distance: 69.9
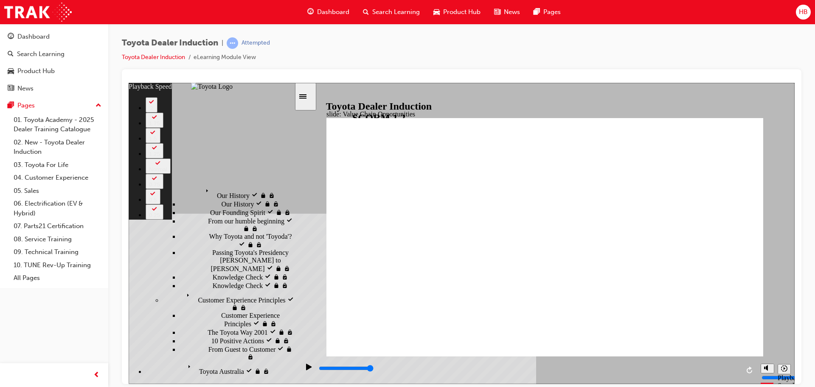
type input "64"
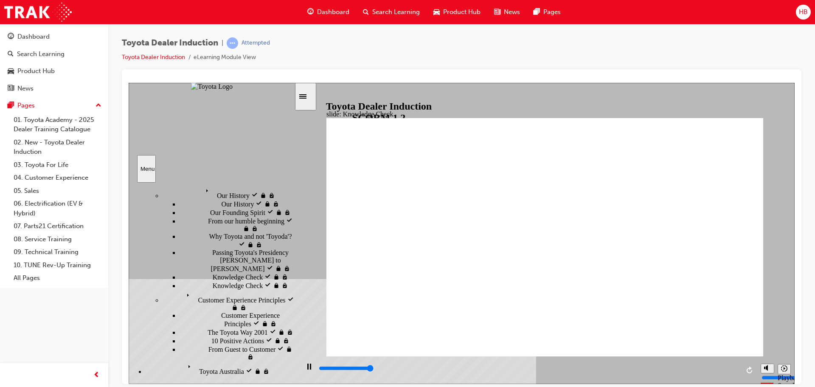
type input "5000"
radio input "true"
type input "5000"
radio input "true"
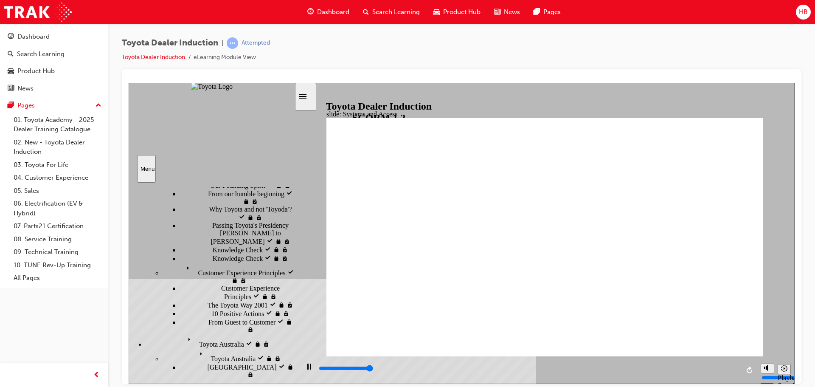
scroll to position [112, 0]
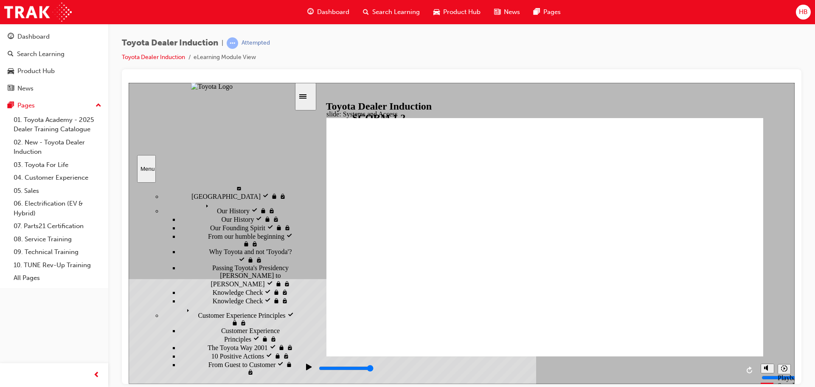
click at [644, 367] on div "playback controls" at bounding box center [528, 367] width 421 height 9
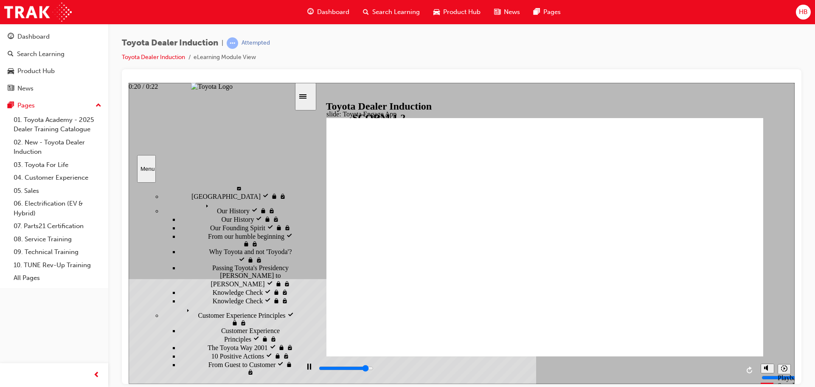
click at [699, 372] on div "playback controls" at bounding box center [528, 367] width 421 height 9
click at [728, 368] on div "playback controls" at bounding box center [528, 367] width 421 height 9
click at [619, 370] on div "playback controls" at bounding box center [528, 367] width 421 height 9
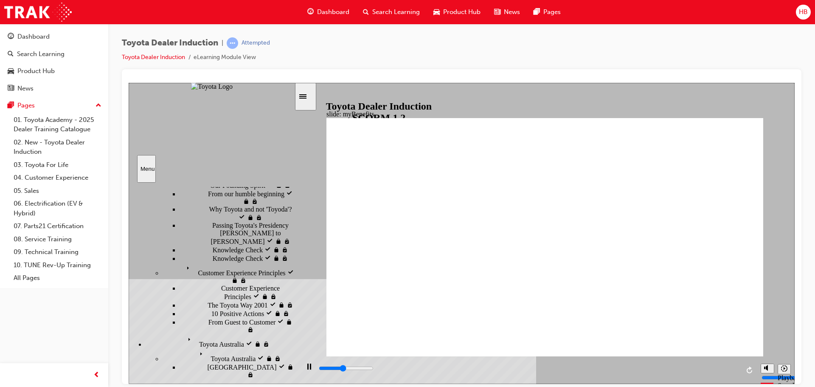
scroll to position [197, 0]
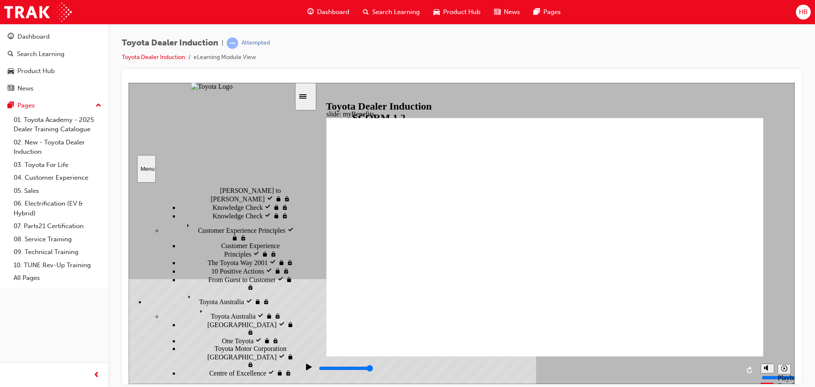
click at [606, 365] on div "playback controls" at bounding box center [528, 367] width 421 height 9
click at [690, 364] on div "playback controls" at bounding box center [528, 369] width 421 height 13
click at [720, 371] on div "playback controls" at bounding box center [528, 367] width 421 height 9
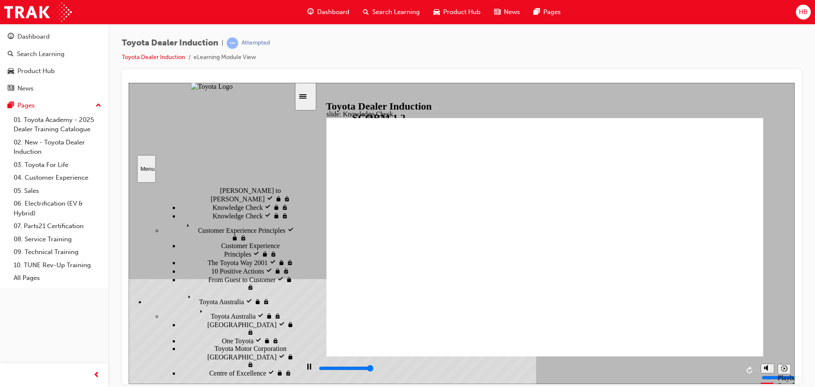
type input "5000"
type input "t"
type input "to"
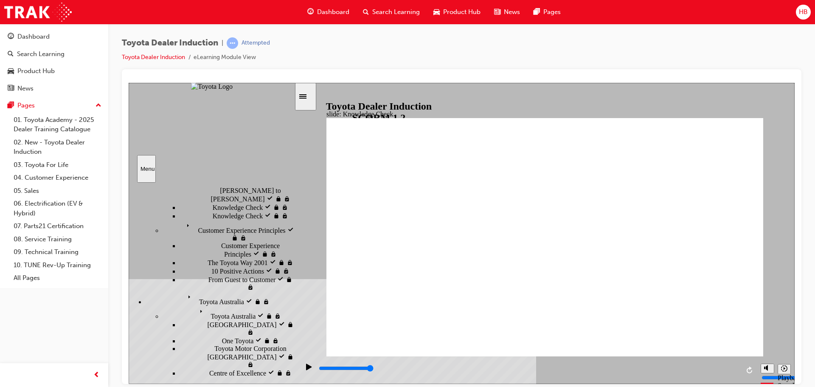
type input "to"
type input "toy"
type input "toyo"
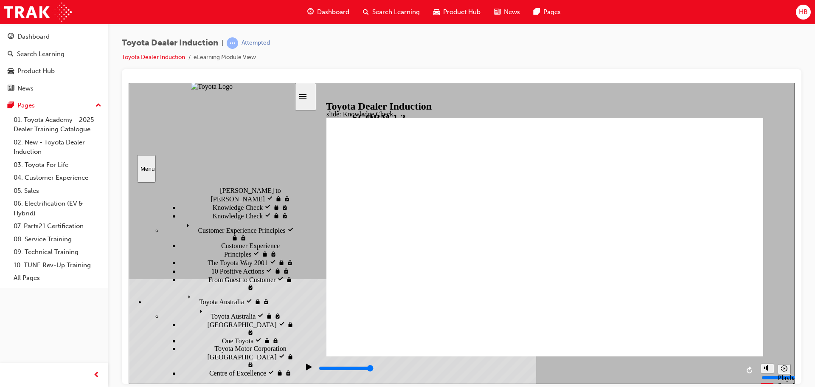
type input "toyot"
type input "toyota"
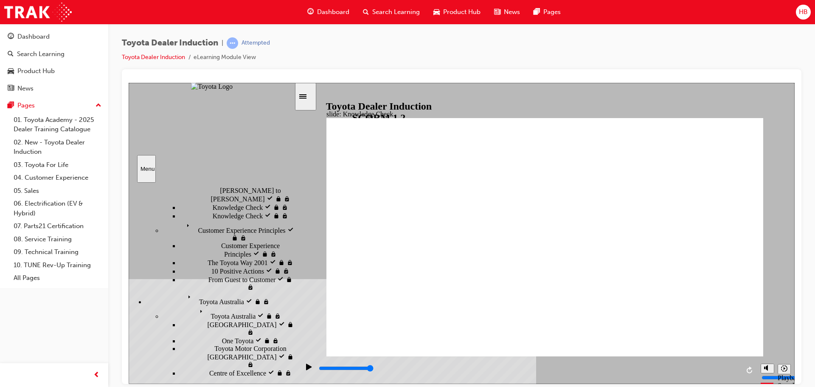
type input "toyota"
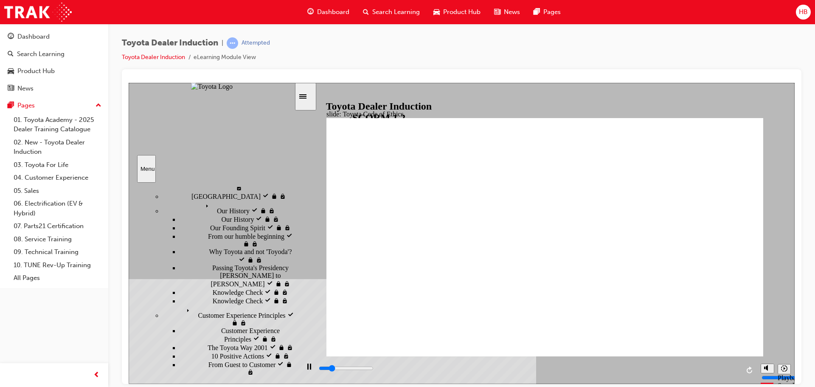
scroll to position [154, 0]
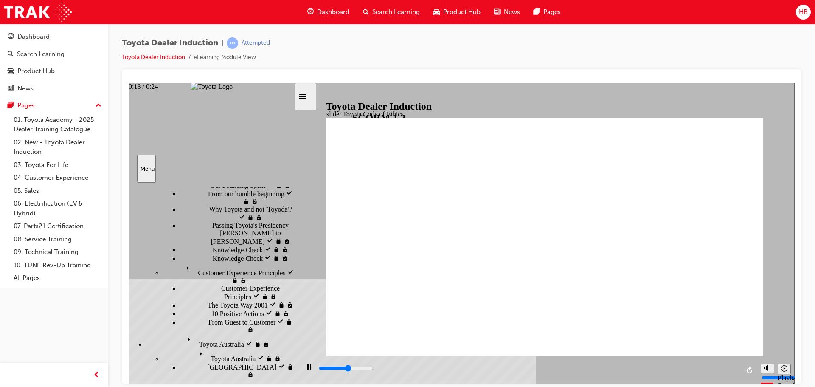
drag, startPoint x: 543, startPoint y: 368, endPoint x: 550, endPoint y: 366, distance: 7.0
click at [546, 367] on div "playback controls" at bounding box center [528, 367] width 421 height 9
drag, startPoint x: 610, startPoint y: 367, endPoint x: 614, endPoint y: 366, distance: 4.3
click at [610, 367] on div "playback controls" at bounding box center [528, 367] width 421 height 9
click at [690, 367] on div "playback controls" at bounding box center [528, 367] width 421 height 9
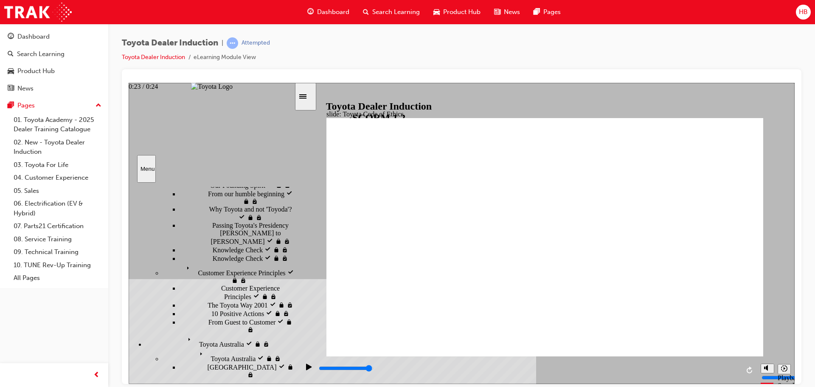
click at [728, 366] on div "playback controls" at bounding box center [528, 367] width 421 height 9
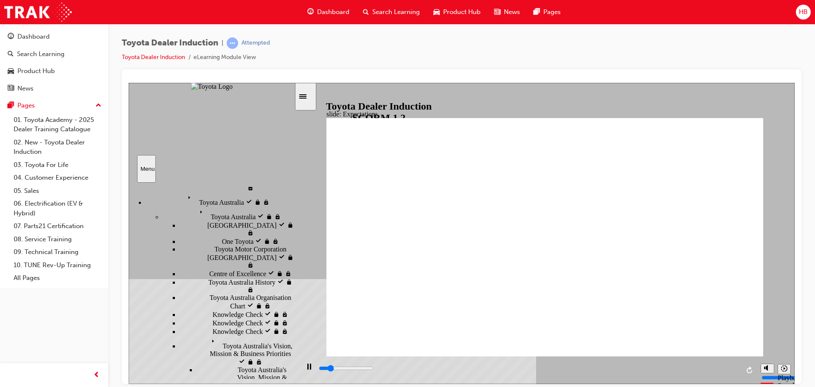
scroll to position [211, 0]
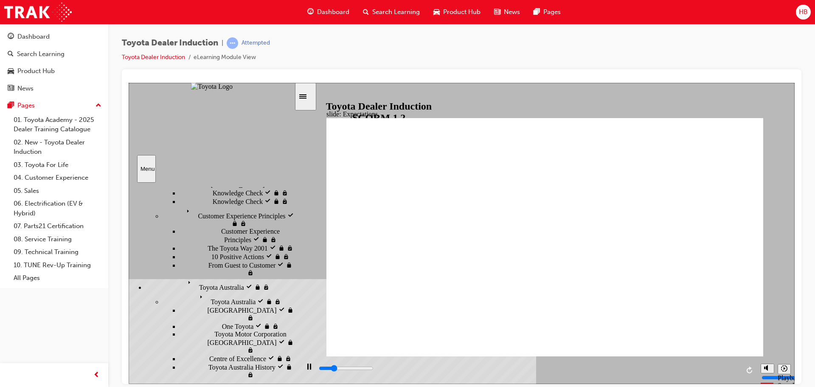
click at [500, 362] on div "playback controls" at bounding box center [527, 370] width 457 height 28
click at [506, 370] on div "playback controls" at bounding box center [528, 367] width 421 height 9
click at [373, 370] on input "slide progress" at bounding box center [346, 367] width 55 height 7
click at [593, 368] on div "playback controls" at bounding box center [528, 367] width 421 height 9
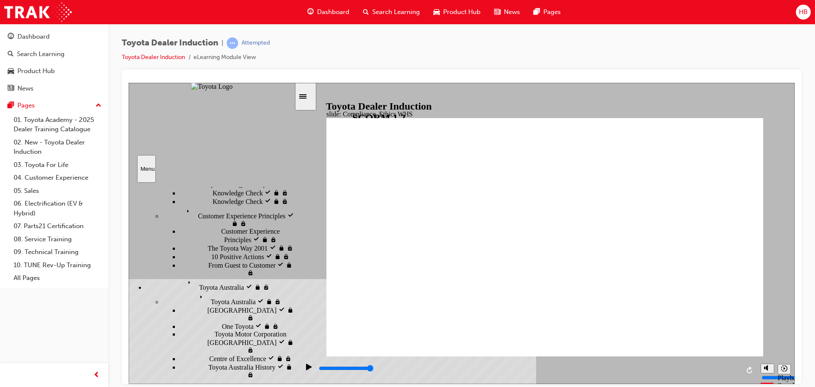
click at [373, 370] on input "slide progress" at bounding box center [346, 367] width 55 height 7
drag, startPoint x: 695, startPoint y: 365, endPoint x: 711, endPoint y: 367, distance: 16.2
click at [696, 366] on div "playback controls" at bounding box center [528, 367] width 421 height 9
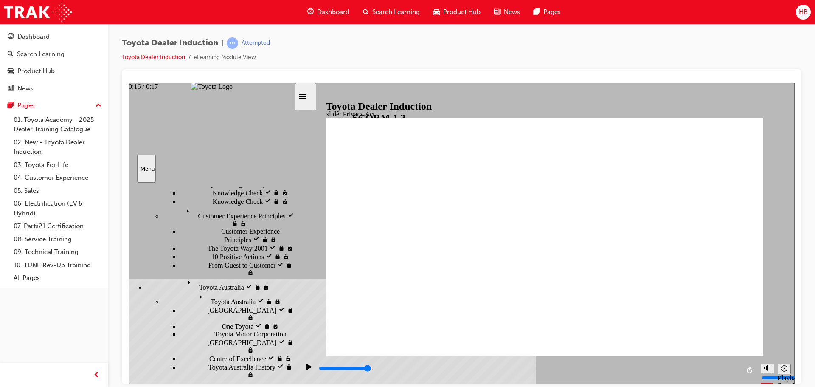
drag, startPoint x: 715, startPoint y: 368, endPoint x: 723, endPoint y: 368, distance: 7.7
click at [716, 368] on div "playback controls" at bounding box center [528, 367] width 421 height 9
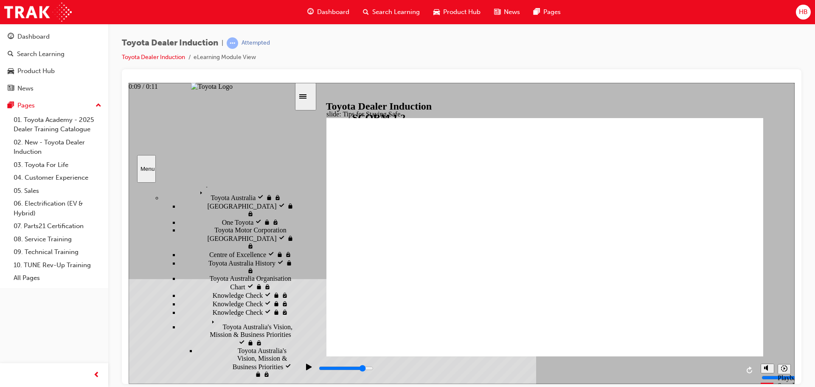
click at [674, 364] on div "playback controls" at bounding box center [528, 369] width 421 height 13
click at [712, 368] on div "playback controls" at bounding box center [528, 367] width 421 height 9
click at [373, 368] on input "slide progress" at bounding box center [346, 367] width 55 height 7
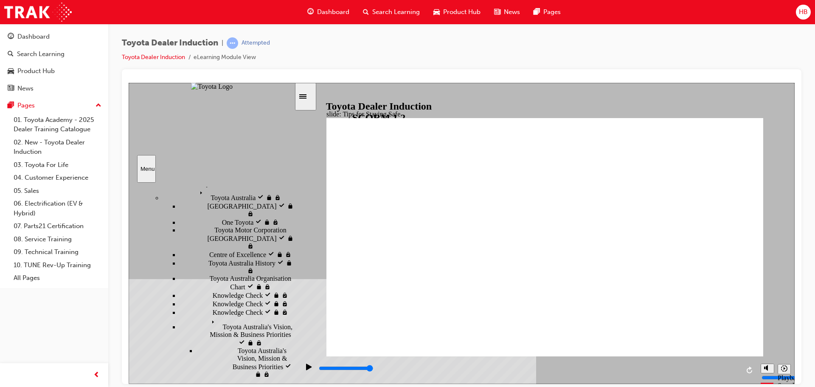
drag, startPoint x: 596, startPoint y: 274, endPoint x: 549, endPoint y: 271, distance: 47.2
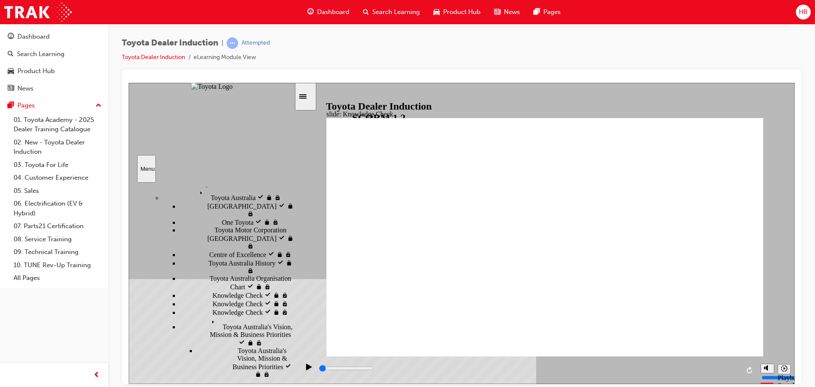
scroll to position [296, 0]
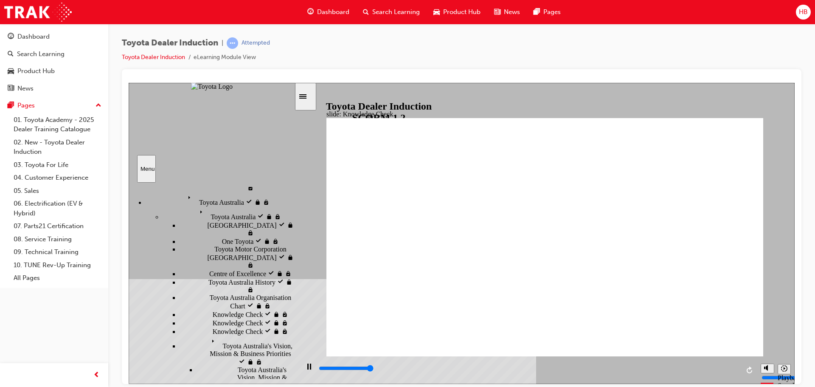
type input "5000"
checkbox input "true"
type input "5000"
radio input "true"
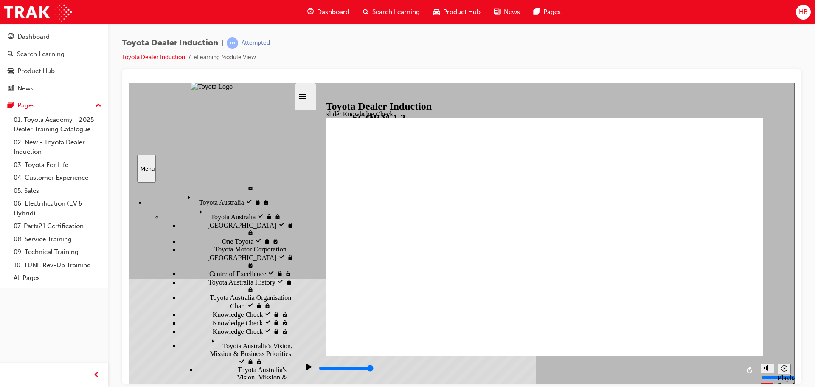
type input "5000"
checkbox input "true"
drag, startPoint x: 600, startPoint y: 295, endPoint x: 740, endPoint y: 132, distance: 214.9
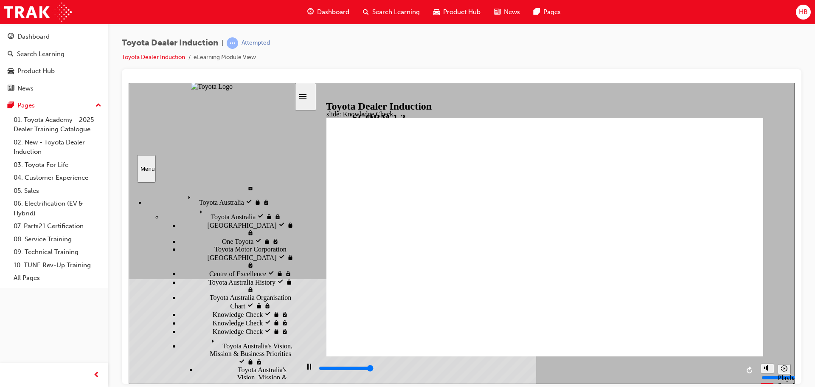
type input "5000"
checkbox input "true"
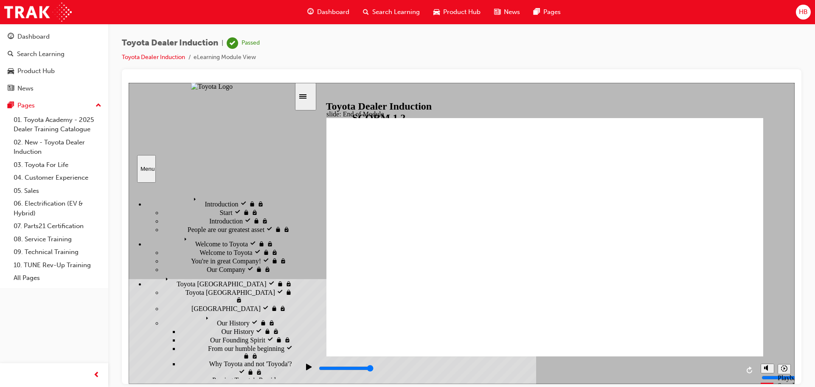
drag, startPoint x: 723, startPoint y: 335, endPoint x: 718, endPoint y: 335, distance: 4.7
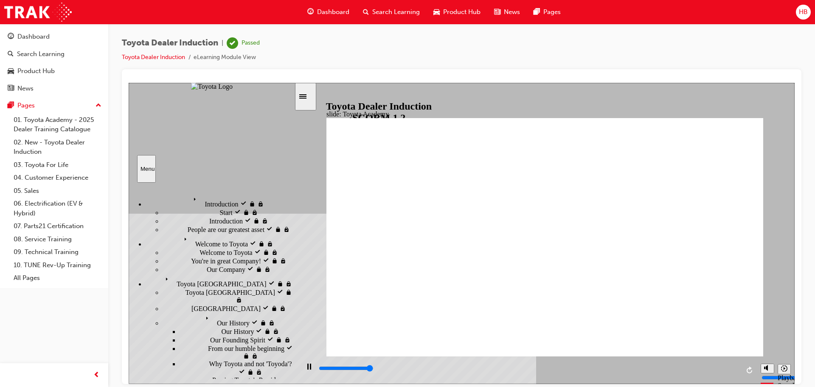
type input "9900"
click at [146, 167] on div "Menu" at bounding box center [146, 168] width 12 height 6
click at [190, 196] on span "Introduction visited" at bounding box center [216, 197] width 53 height 8
click at [181, 241] on span "Welcome to Toyota visited" at bounding box center [217, 237] width 73 height 8
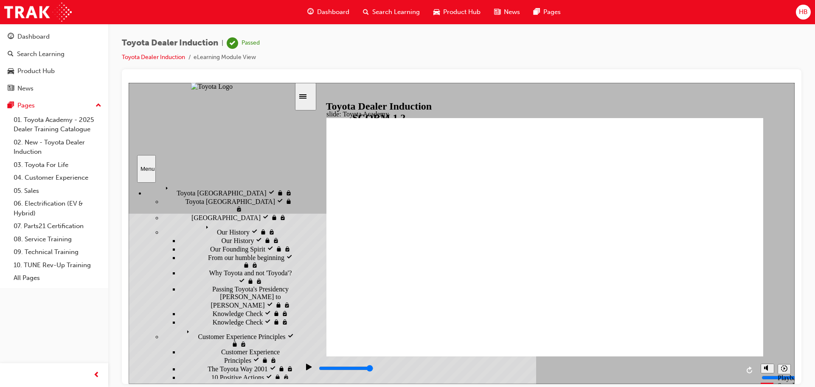
click at [173, 190] on span "Toyota Japan visited" at bounding box center [190, 186] width 56 height 8
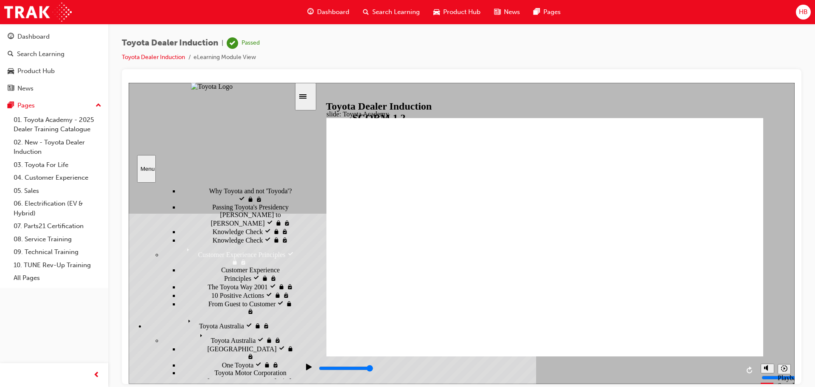
click at [202, 147] on span "Our History visited" at bounding box center [228, 143] width 53 height 8
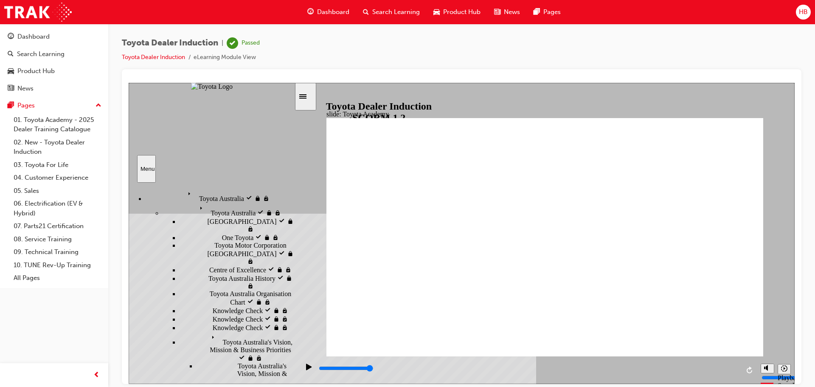
scroll to position [309, 0]
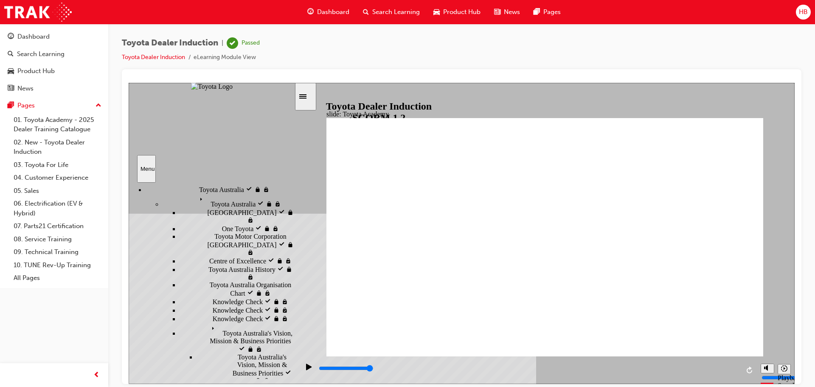
click at [185, 186] on span "Toyota Australia visited" at bounding box center [217, 183] width 65 height 8
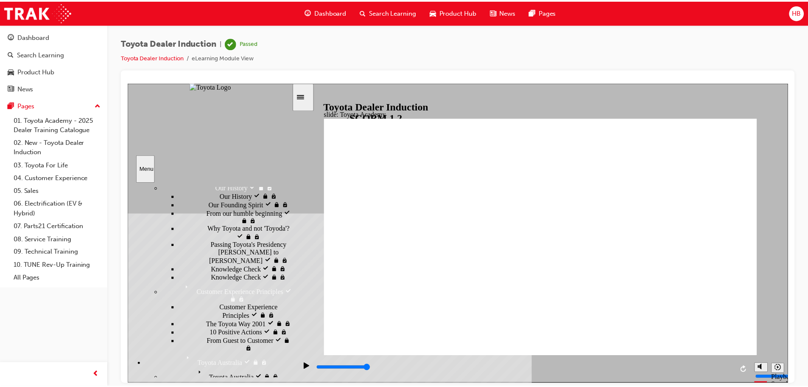
scroll to position [0, 0]
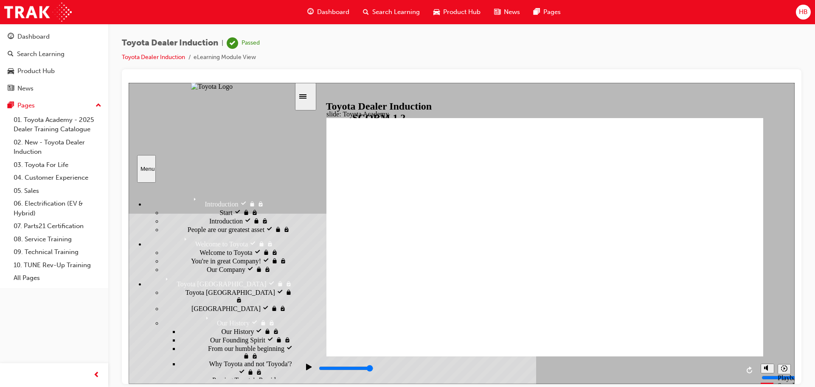
click at [335, 11] on span "Dashboard" at bounding box center [333, 12] width 32 height 10
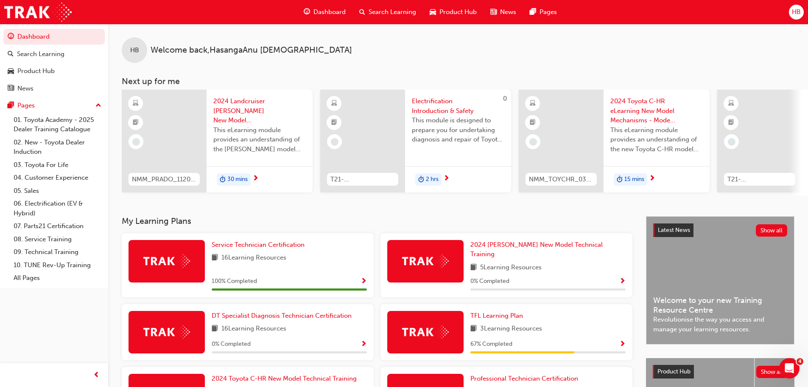
scroll to position [85, 0]
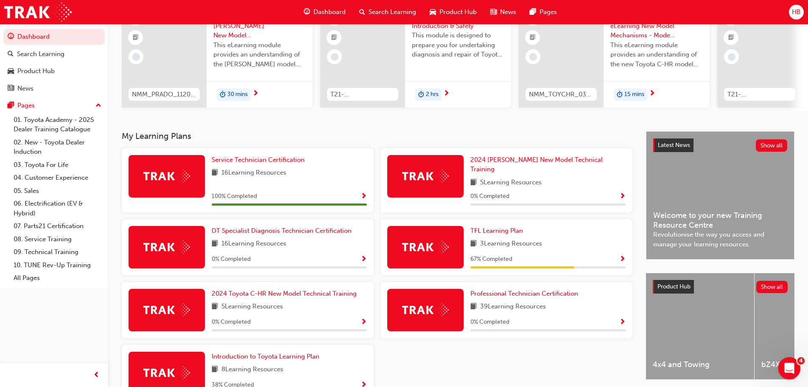
click at [793, 368] on icon "Open Intercom Messenger" at bounding box center [789, 367] width 14 height 14
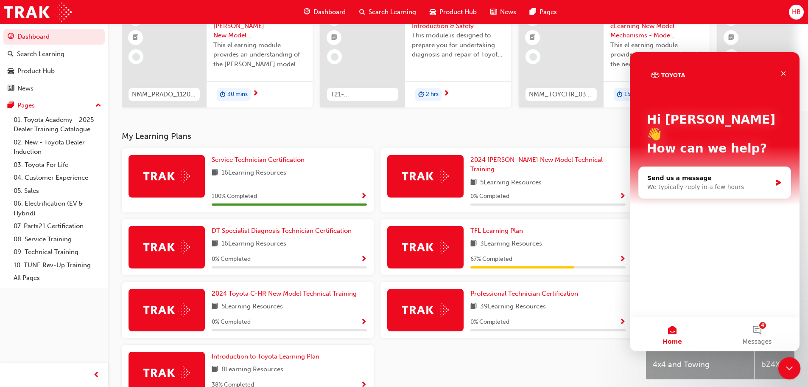
scroll to position [0, 0]
click at [759, 332] on button "4 Messages" at bounding box center [757, 334] width 85 height 34
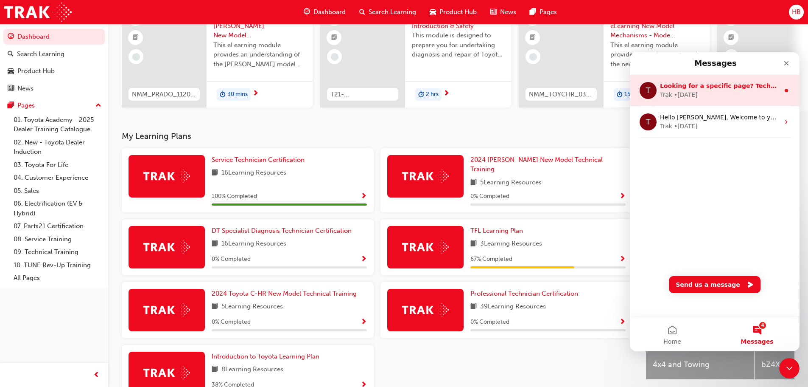
click at [682, 90] on div "• 4w ago" at bounding box center [686, 94] width 24 height 9
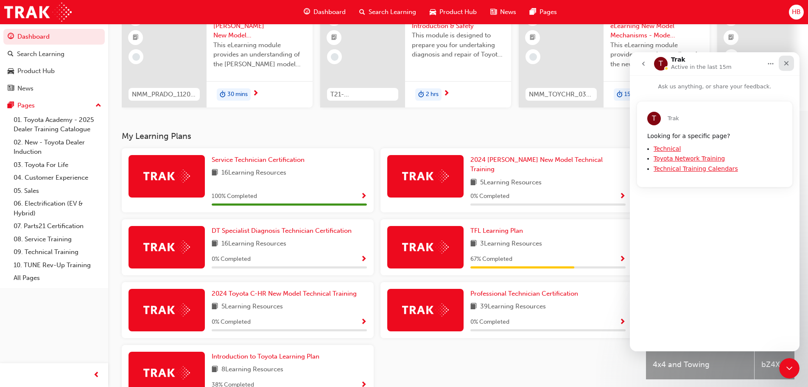
click at [785, 62] on icon "Close" at bounding box center [786, 63] width 7 height 7
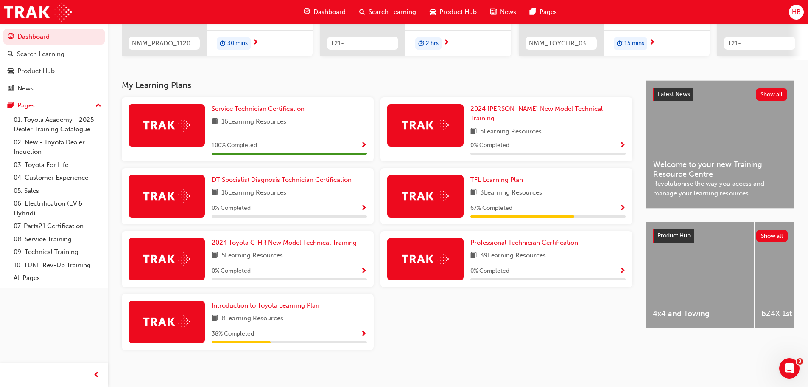
scroll to position [8, 0]
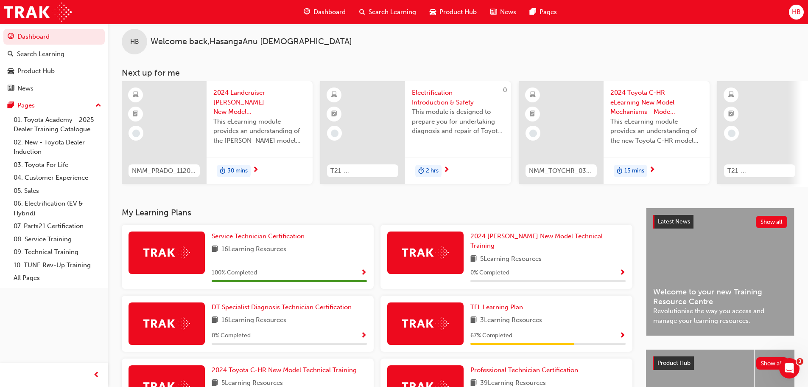
click at [368, 12] on div "Search Learning" at bounding box center [388, 11] width 70 height 17
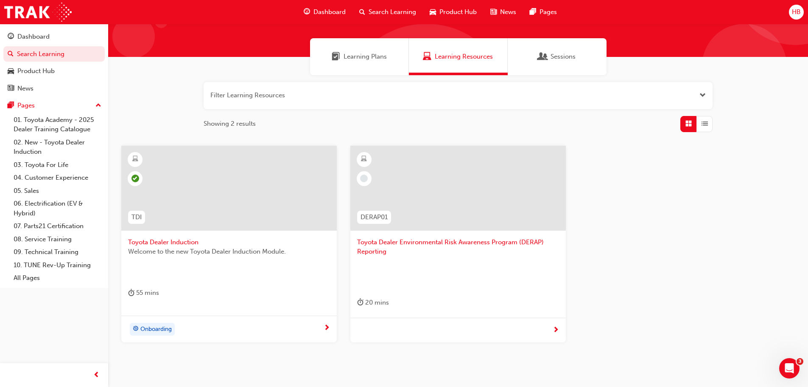
scroll to position [89, 0]
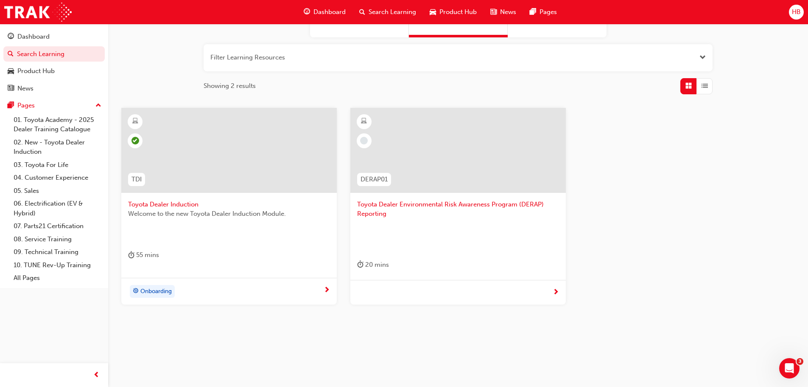
click at [322, 12] on span "Dashboard" at bounding box center [330, 12] width 32 height 10
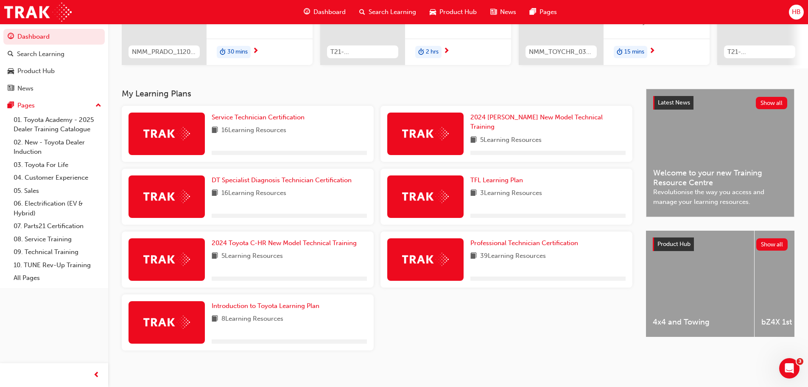
scroll to position [136, 0]
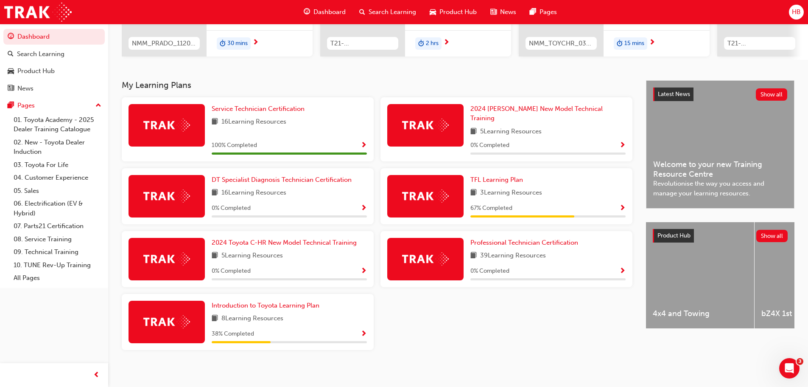
click at [795, 14] on span "HB" at bounding box center [796, 12] width 9 height 10
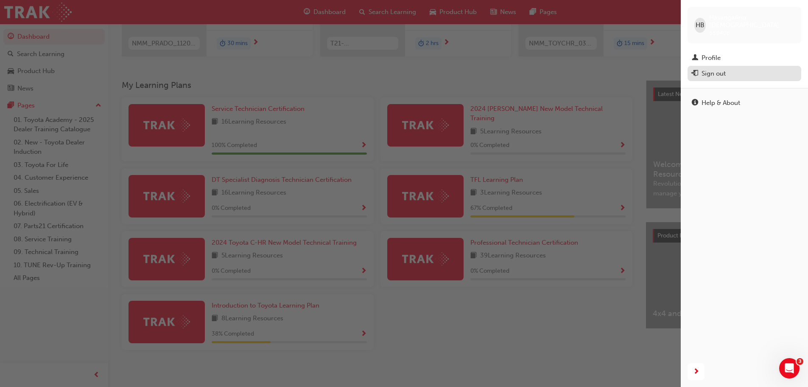
click at [728, 72] on div "Sign out" at bounding box center [744, 73] width 105 height 11
